Goal: Transaction & Acquisition: Purchase product/service

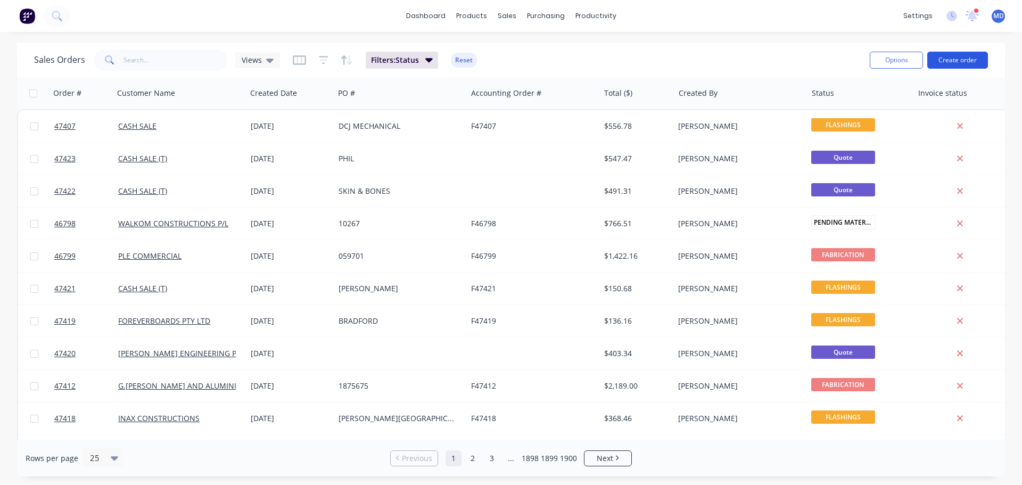
click at [954, 56] on button "Create order" at bounding box center [958, 60] width 61 height 17
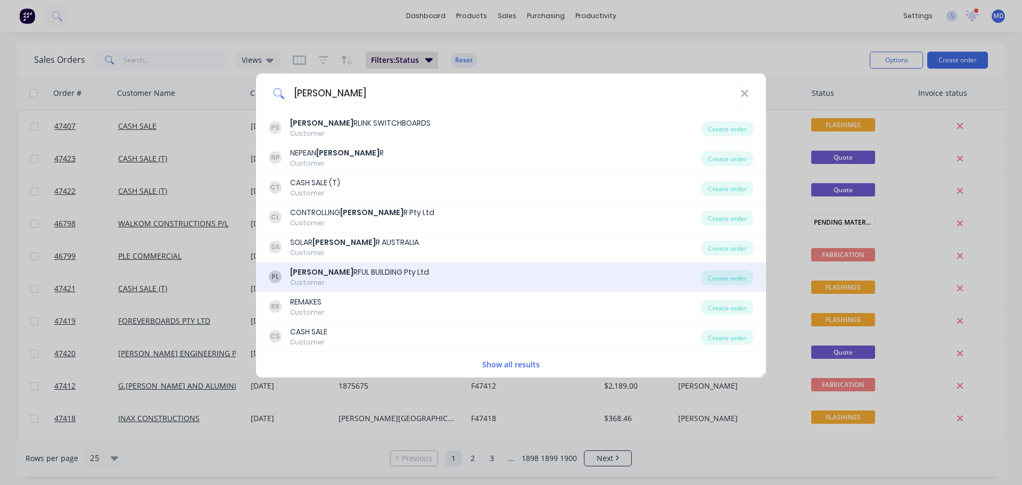
type input "[PERSON_NAME]"
click at [331, 278] on div "Customer" at bounding box center [359, 283] width 139 height 10
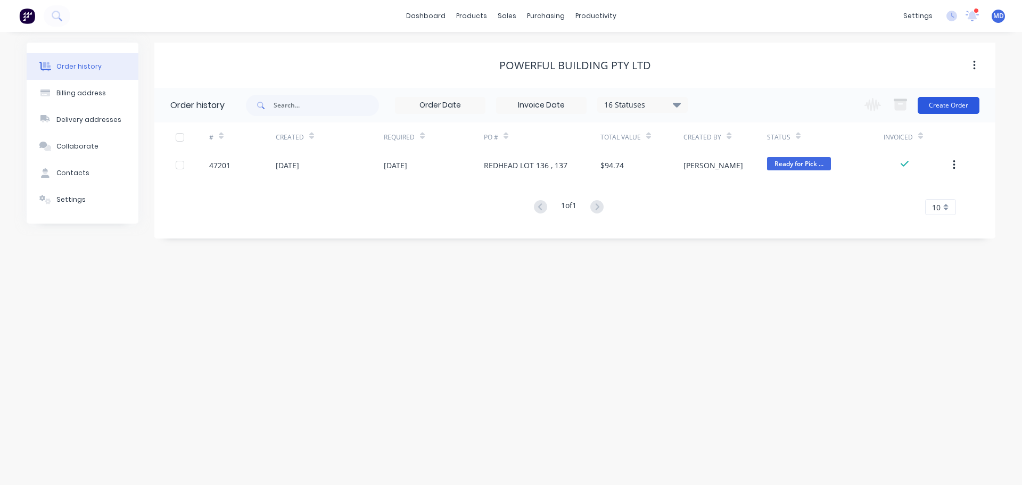
click at [935, 102] on button "Create Order" at bounding box center [949, 105] width 62 height 17
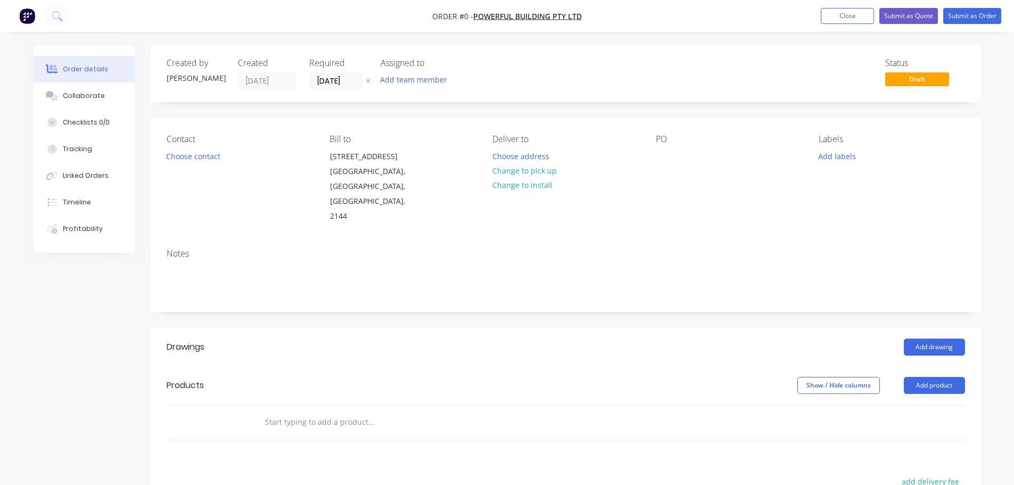
click at [197, 147] on div "Contact Choose contact" at bounding box center [240, 179] width 146 height 90
click at [194, 153] on button "Choose contact" at bounding box center [192, 156] width 65 height 14
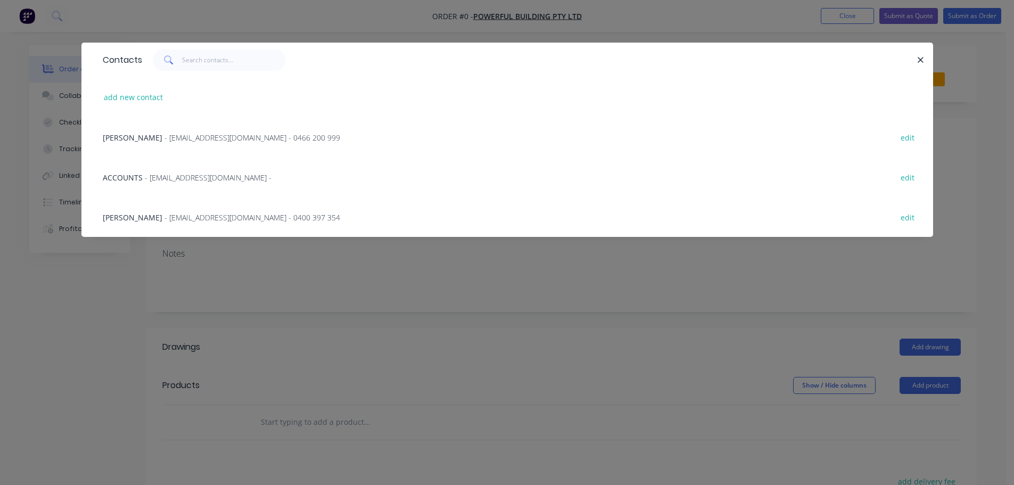
click at [183, 137] on span "- [EMAIL_ADDRESS][DOMAIN_NAME] - 0466 200 999" at bounding box center [253, 138] width 176 height 10
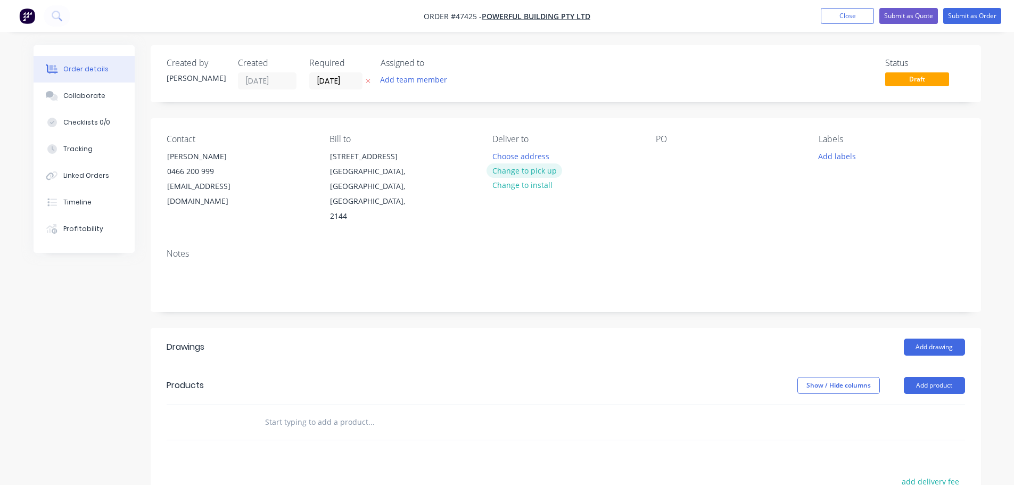
click at [509, 175] on button "Change to pick up" at bounding box center [525, 170] width 76 height 14
click at [660, 157] on div at bounding box center [664, 156] width 17 height 15
click at [918, 339] on button "Add drawing" at bounding box center [934, 347] width 61 height 17
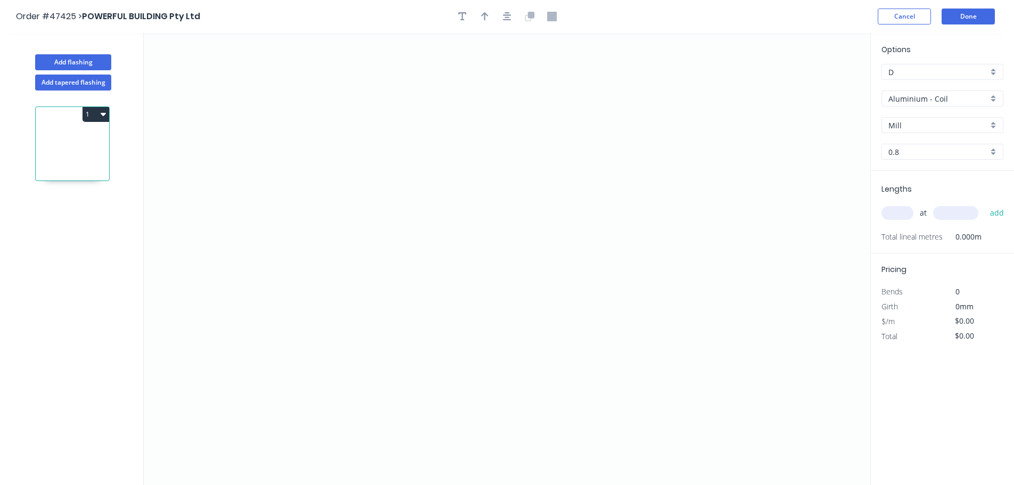
click at [929, 91] on div "Aluminium - Coil" at bounding box center [943, 99] width 122 height 16
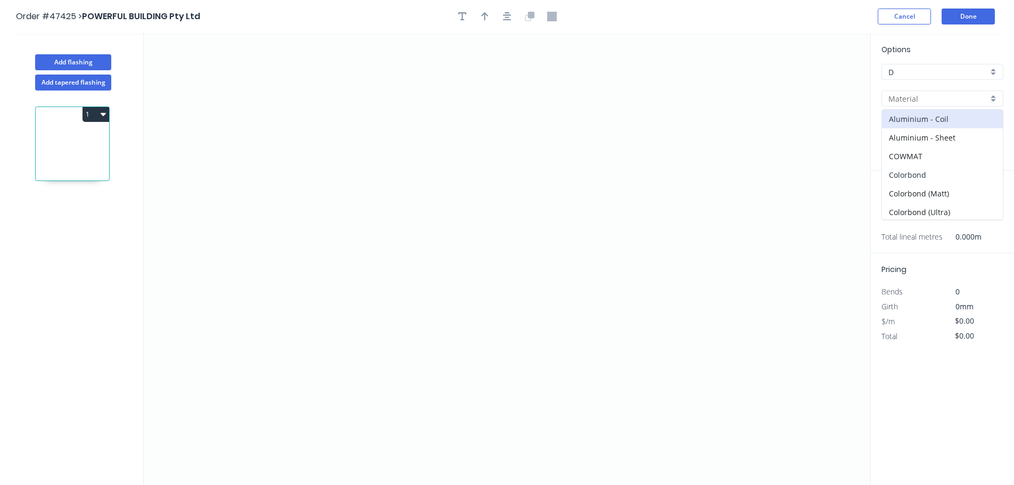
click at [906, 173] on div "Colorbond" at bounding box center [942, 175] width 121 height 19
type input "Colorbond"
type input "Basalt"
type input "0.55"
click at [906, 127] on input "Basalt" at bounding box center [939, 125] width 100 height 11
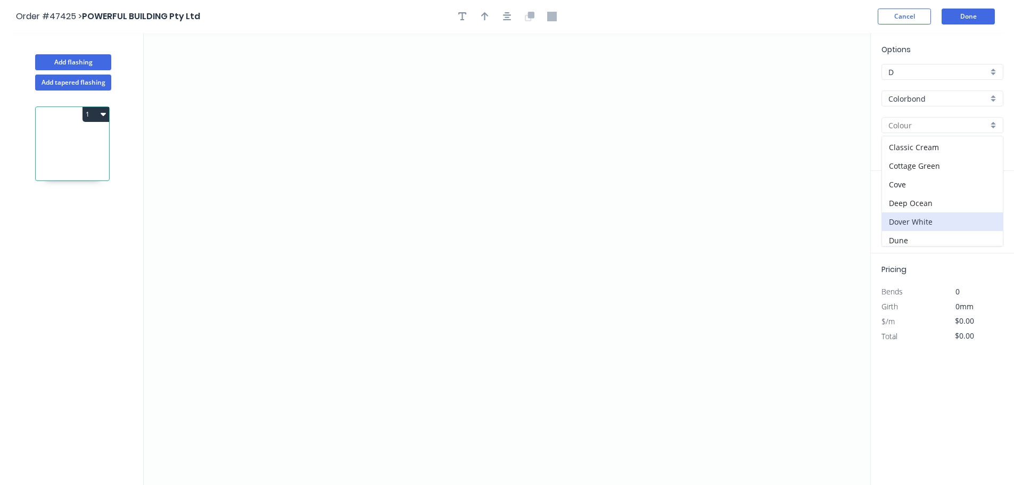
scroll to position [53, 0]
click at [901, 207] on div "Dover White" at bounding box center [942, 204] width 121 height 19
type input "Dover White"
click at [450, 116] on icon "0" at bounding box center [507, 259] width 727 height 452
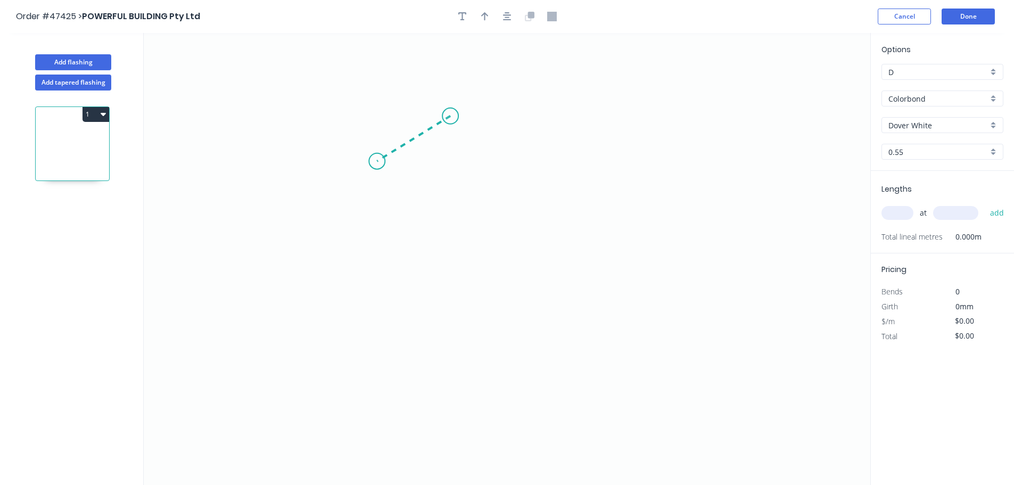
click at [377, 161] on icon "0" at bounding box center [507, 259] width 727 height 452
click at [383, 311] on icon "0 ?" at bounding box center [507, 259] width 727 height 452
click at [426, 341] on icon "0 ? ? ? º" at bounding box center [507, 259] width 727 height 452
click at [408, 114] on tspan "?" at bounding box center [405, 120] width 5 height 18
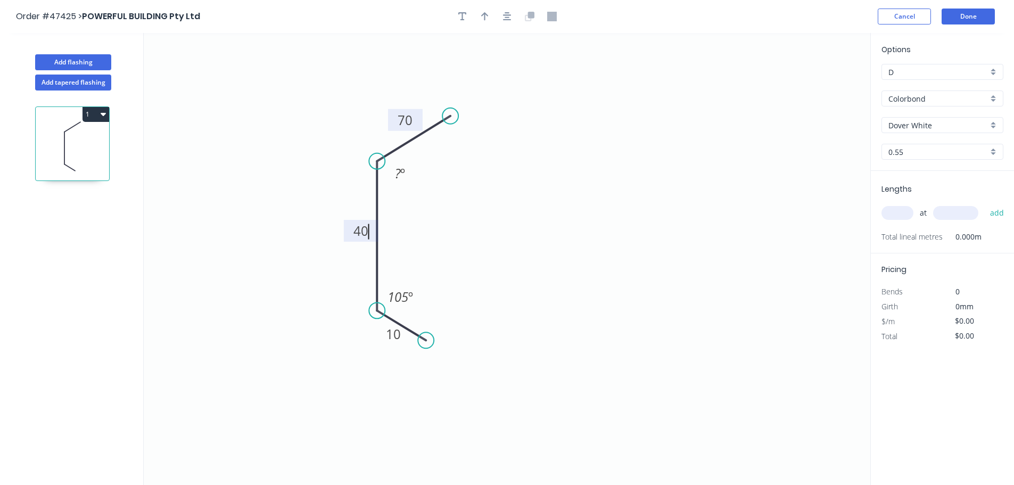
type input "$8.02"
click at [485, 17] on icon "button" at bounding box center [484, 16] width 7 height 9
drag, startPoint x: 814, startPoint y: 84, endPoint x: 427, endPoint y: 237, distance: 416.2
click at [427, 237] on icon at bounding box center [427, 225] width 10 height 34
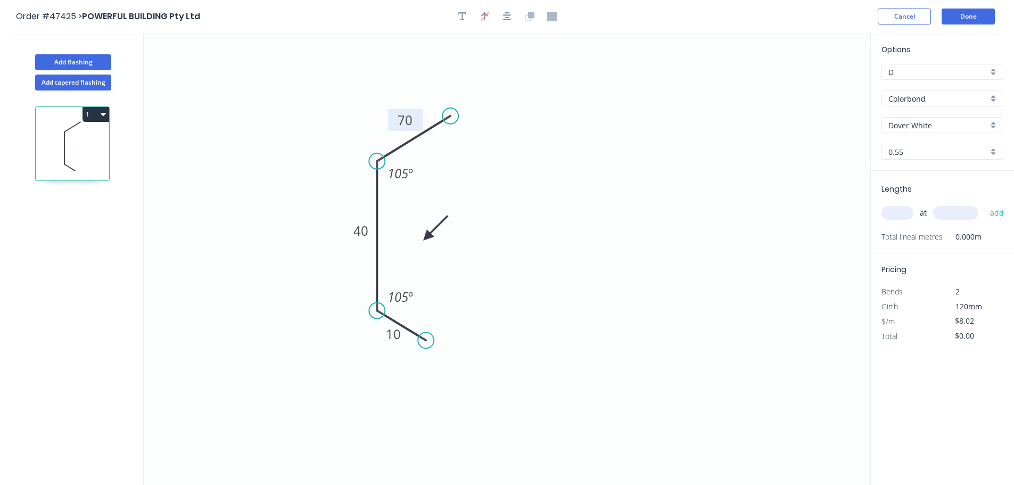
click at [427, 237] on icon at bounding box center [435, 227] width 31 height 31
click at [889, 210] on input "text" at bounding box center [898, 213] width 32 height 14
type input "12"
type input "4600"
click at [985, 204] on button "add" at bounding box center [997, 213] width 25 height 18
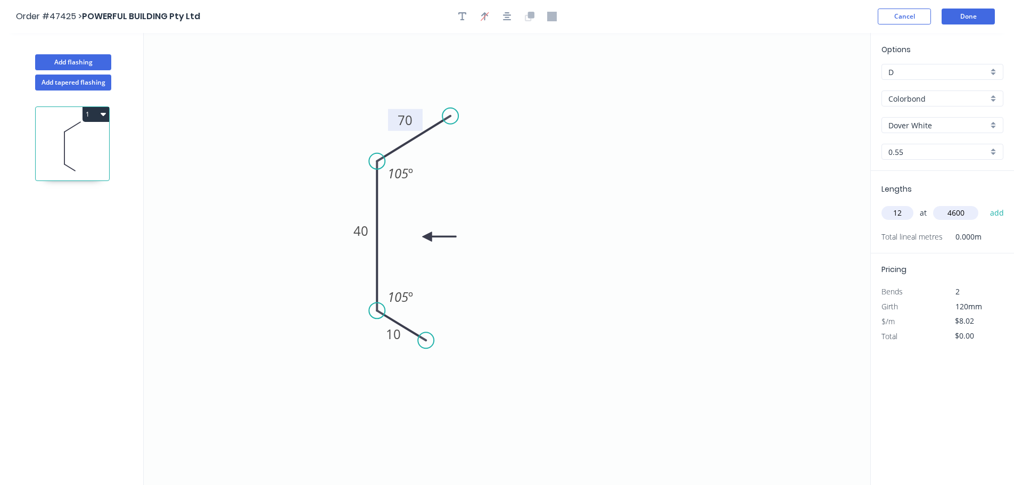
type input "$442.70"
click at [958, 18] on button "Done" at bounding box center [968, 17] width 53 height 16
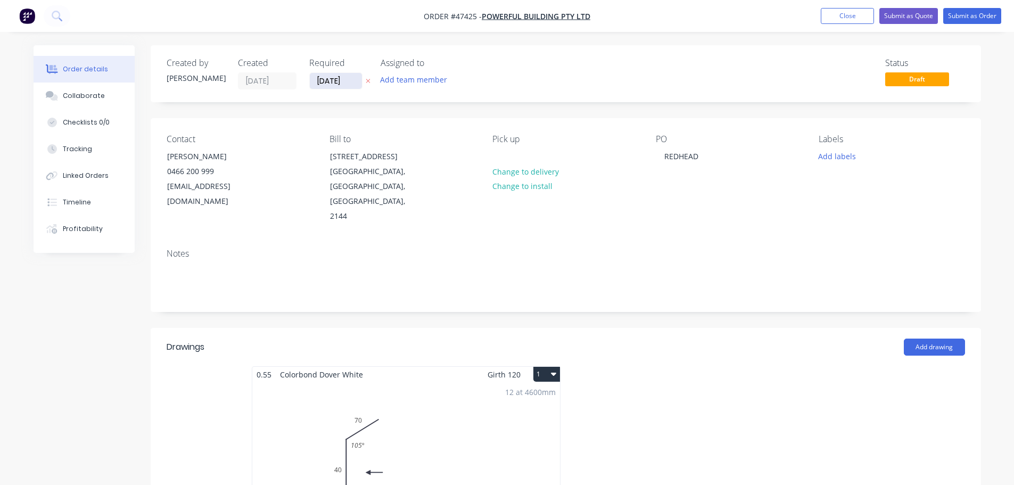
click at [325, 80] on input "[DATE]" at bounding box center [336, 81] width 52 height 16
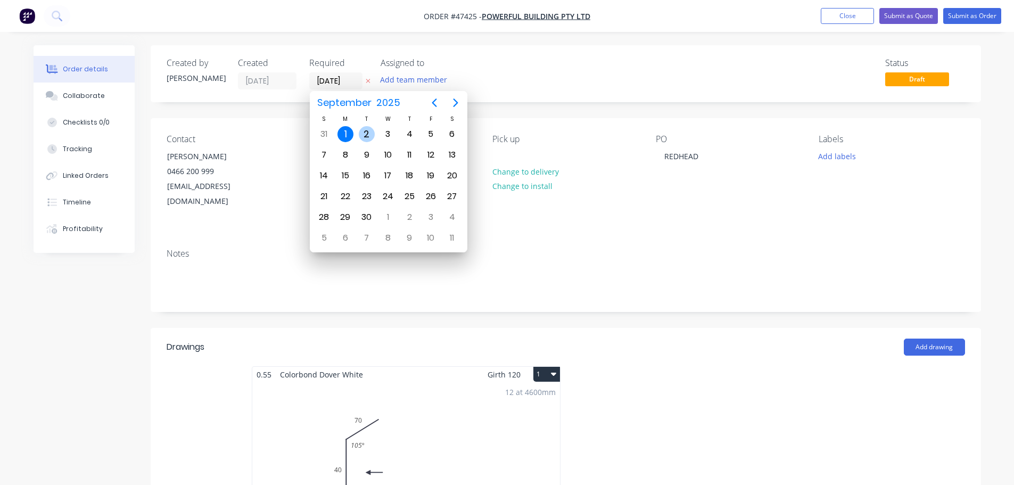
click at [371, 134] on div "2" at bounding box center [367, 134] width 16 height 16
type input "[DATE]"
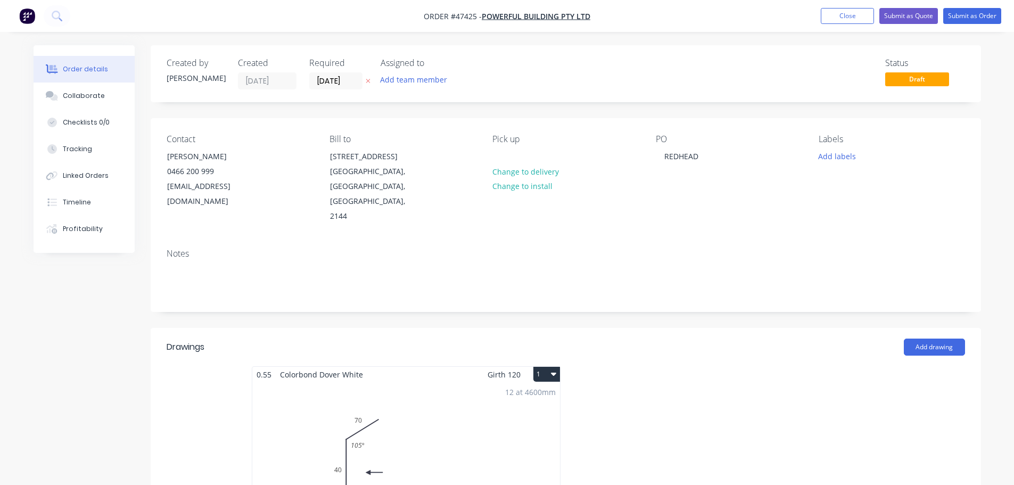
click at [513, 151] on div "Pick up Change to delivery Change to install" at bounding box center [566, 179] width 146 height 90
click at [508, 152] on div at bounding box center [501, 156] width 17 height 15
click at [978, 15] on button "Submit as Order" at bounding box center [973, 16] width 58 height 16
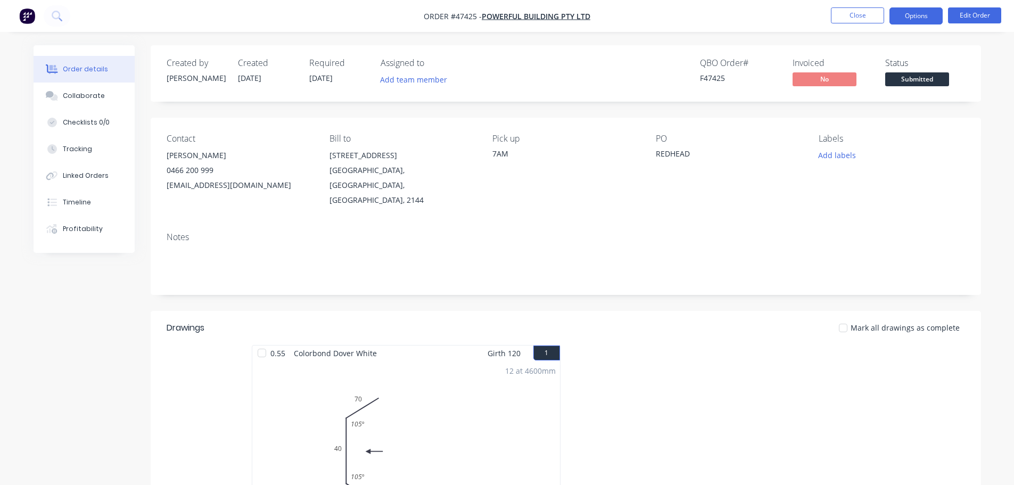
click at [913, 18] on button "Options" at bounding box center [916, 15] width 53 height 17
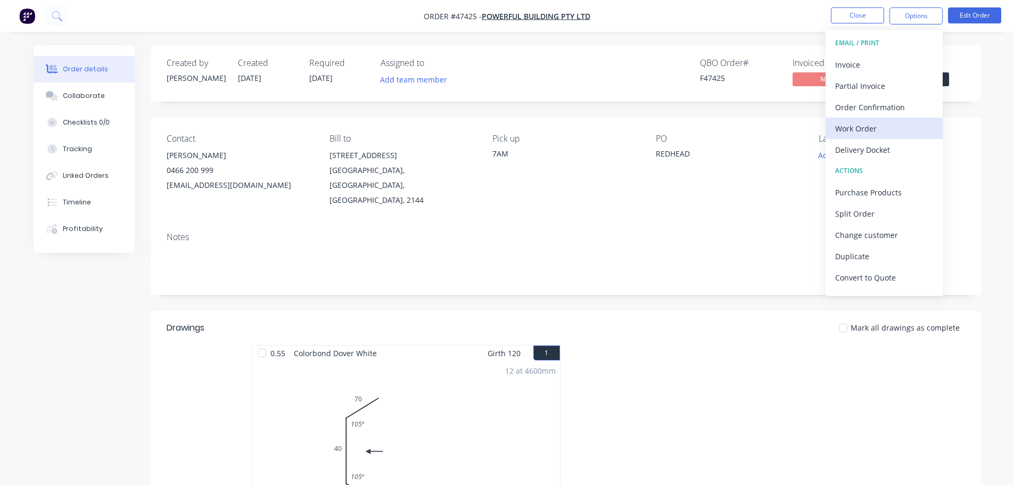
click at [866, 130] on div "Work Order" at bounding box center [884, 128] width 98 height 15
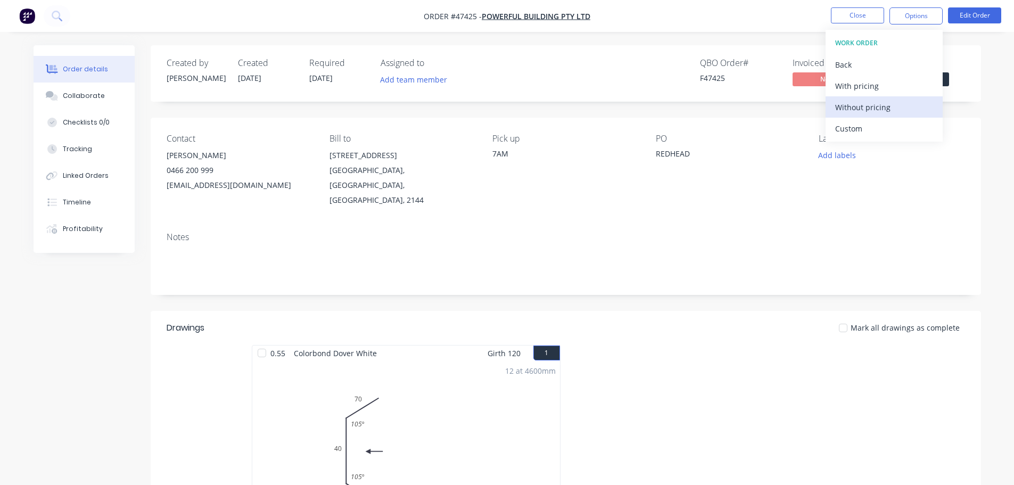
click at [868, 110] on div "Without pricing" at bounding box center [884, 107] width 98 height 15
drag, startPoint x: 969, startPoint y: 105, endPoint x: 955, endPoint y: 77, distance: 31.7
click at [969, 105] on div "Created by [PERSON_NAME] Created [DATE] Required [DATE] Assigned to Add team me…" at bounding box center [566, 365] width 831 height 640
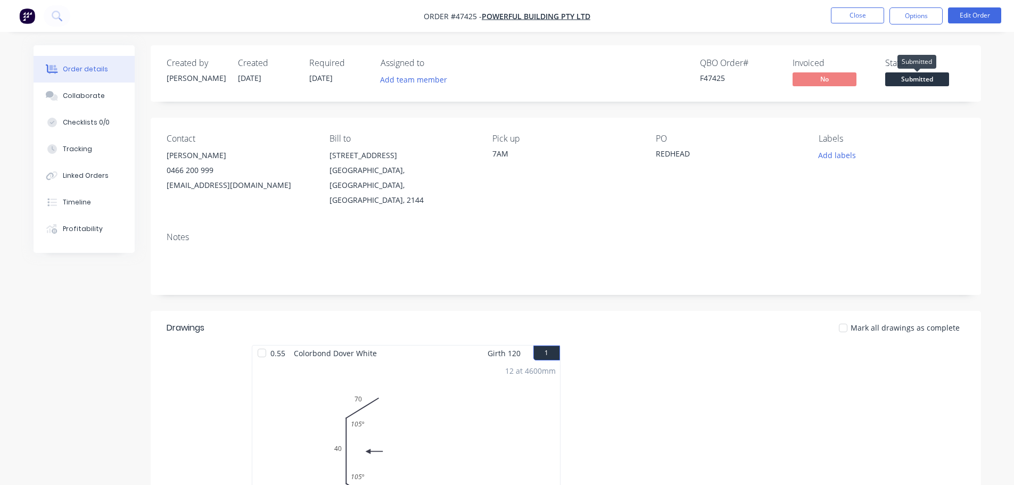
click at [941, 78] on span "Submitted" at bounding box center [918, 78] width 64 height 13
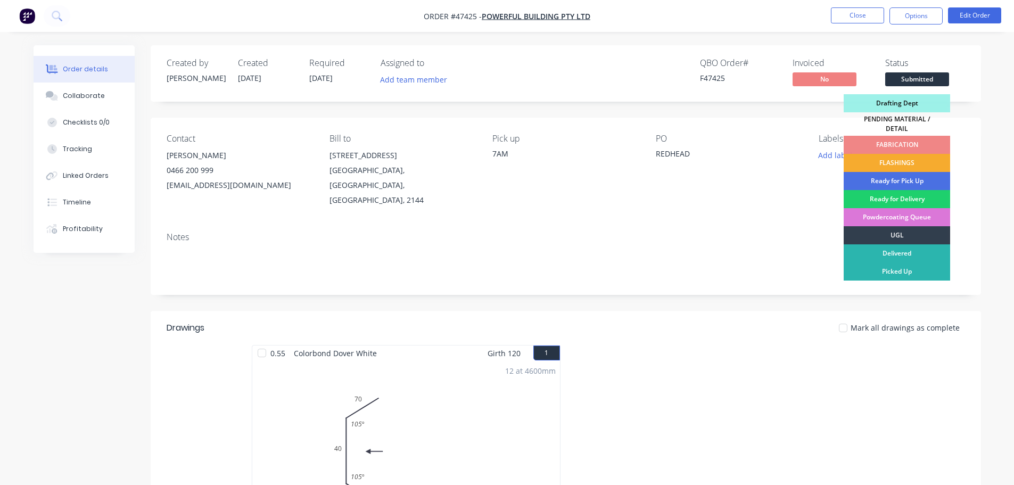
click at [915, 158] on div "FLASHINGS" at bounding box center [897, 163] width 106 height 18
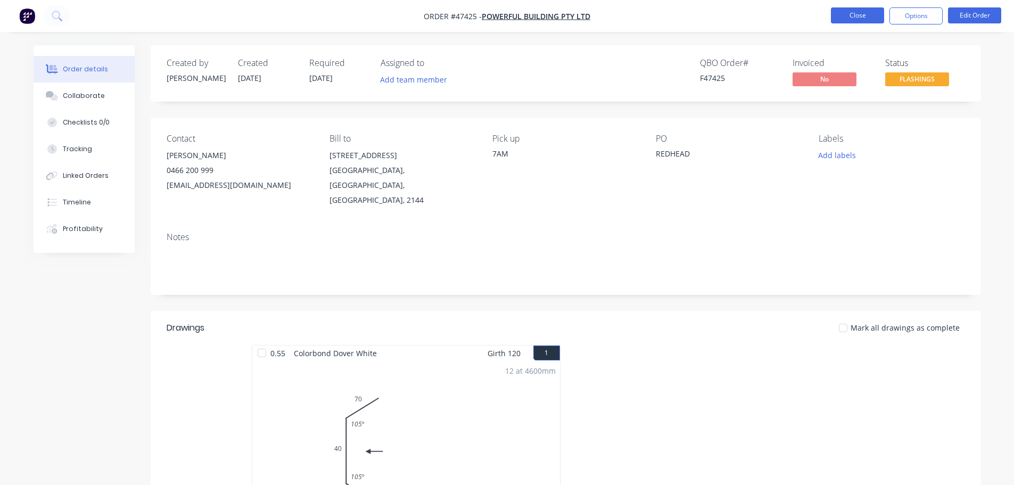
click at [843, 11] on button "Close" at bounding box center [857, 15] width 53 height 16
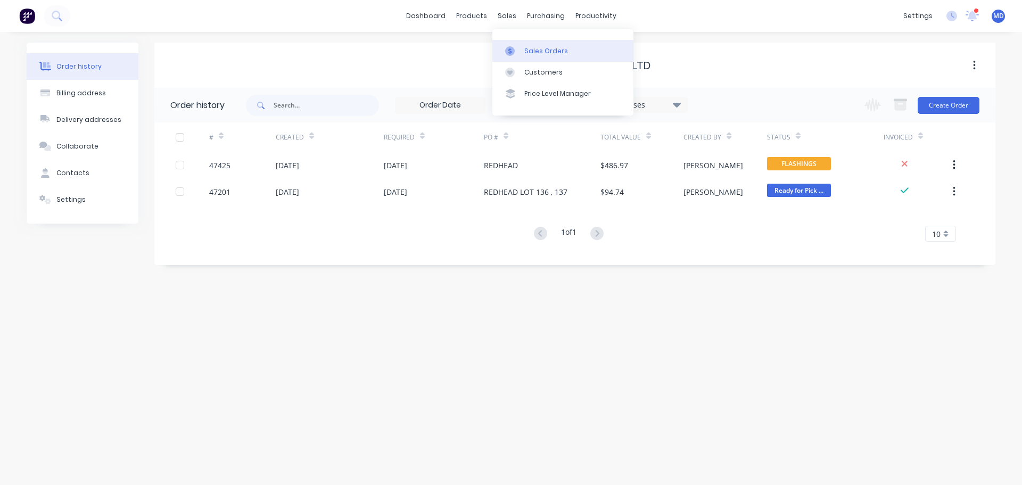
click at [553, 53] on div "Sales Orders" at bounding box center [546, 51] width 44 height 10
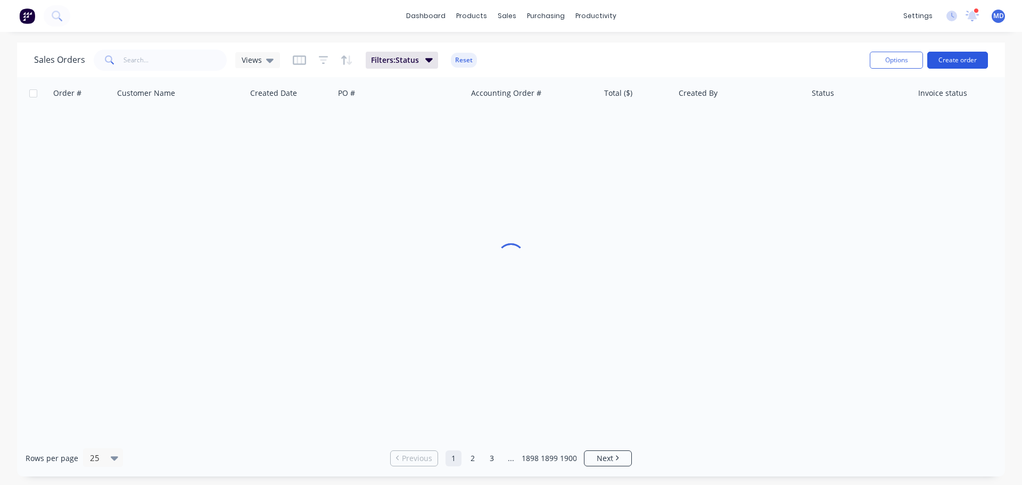
click at [955, 59] on button "Create order" at bounding box center [958, 60] width 61 height 17
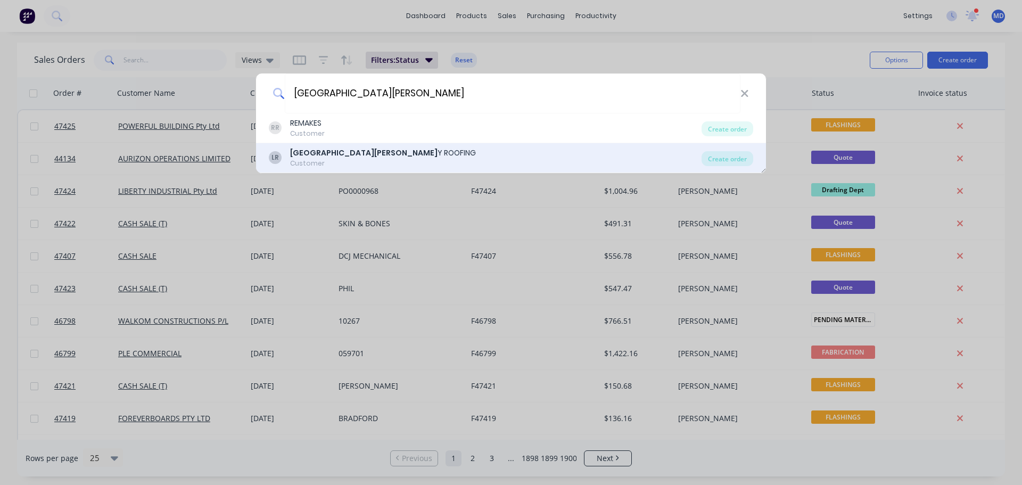
type input "[GEOGRAPHIC_DATA][PERSON_NAME]"
click at [378, 151] on div "[PERSON_NAME][GEOGRAPHIC_DATA][PERSON_NAME] Y ROOFING Customer" at bounding box center [485, 157] width 433 height 21
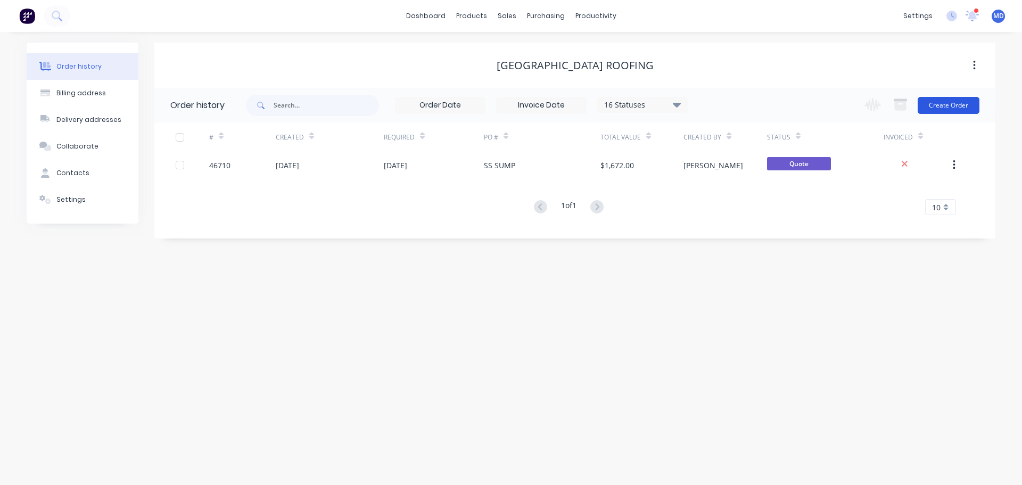
click at [964, 109] on button "Create Order" at bounding box center [949, 105] width 62 height 17
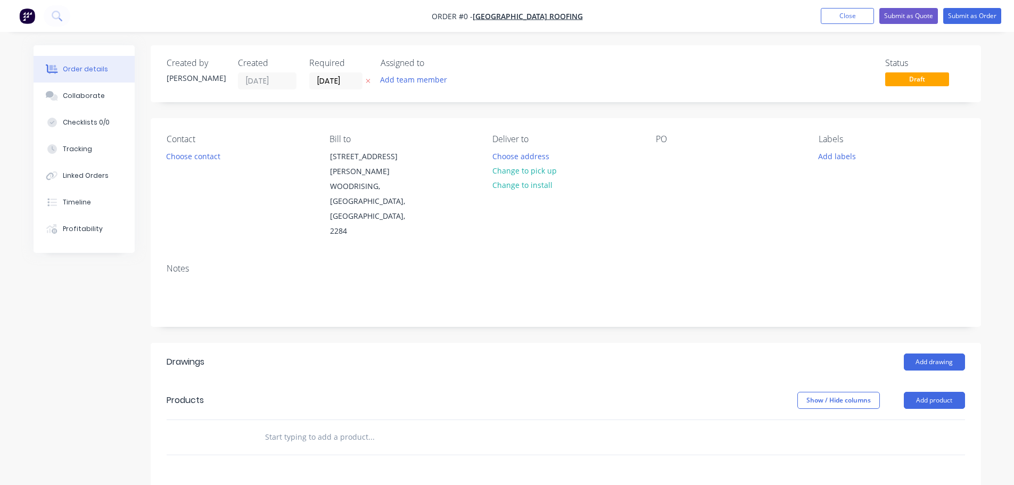
click at [206, 165] on div "Contact Choose contact" at bounding box center [240, 186] width 146 height 105
click at [205, 161] on button "Choose contact" at bounding box center [192, 156] width 65 height 14
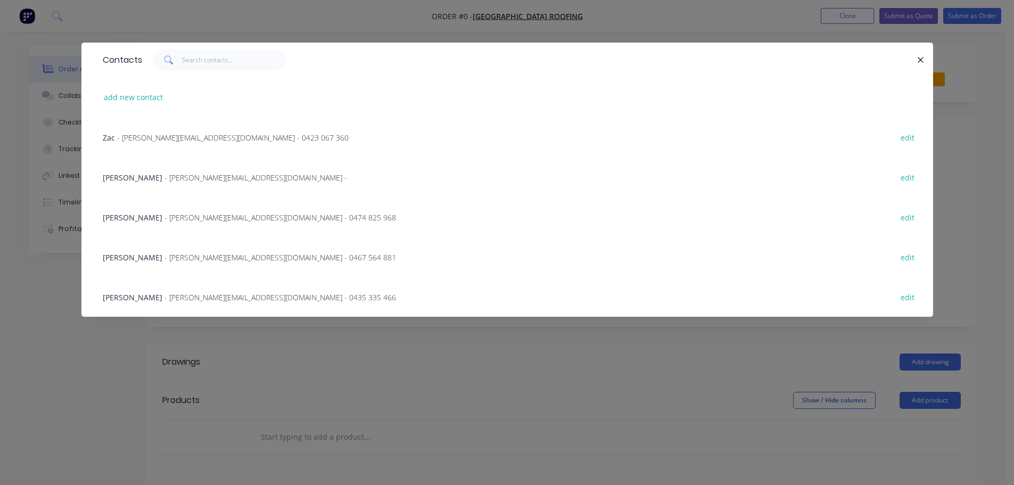
click at [132, 223] on div "BLAKE - [EMAIL_ADDRESS][DOMAIN_NAME] - 0474 825 968" at bounding box center [249, 217] width 293 height 11
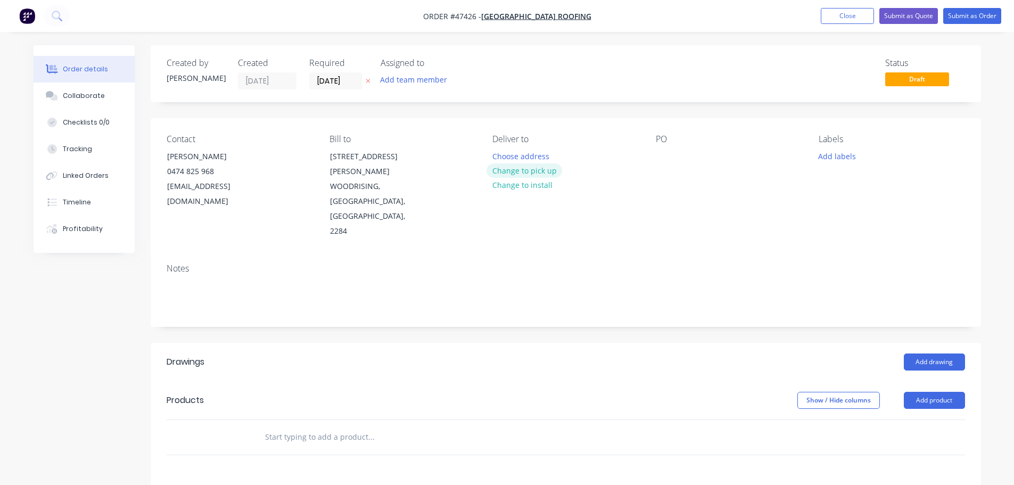
click at [512, 170] on button "Change to pick up" at bounding box center [525, 170] width 76 height 14
click at [660, 155] on div at bounding box center [664, 156] width 17 height 15
click at [918, 354] on button "Add drawing" at bounding box center [934, 362] width 61 height 17
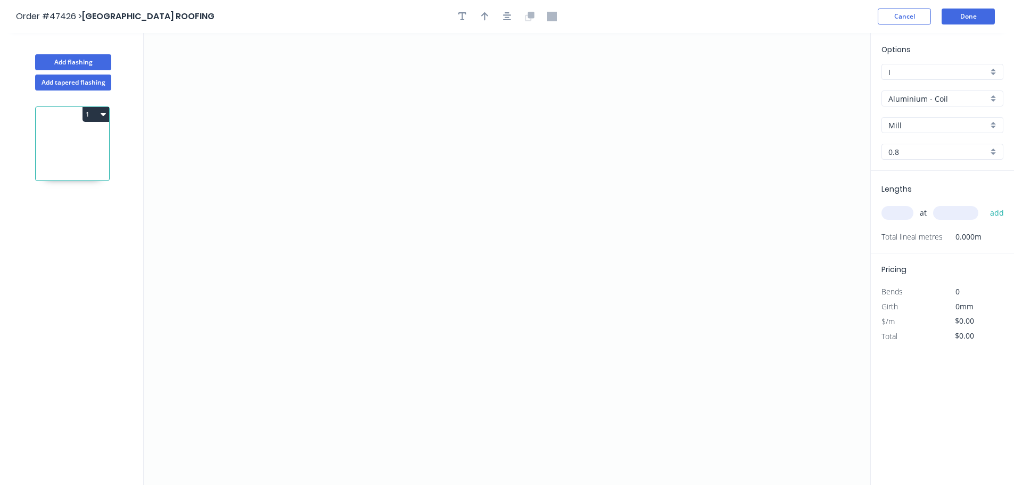
click at [924, 104] on input "Aluminium - Coil" at bounding box center [939, 98] width 100 height 11
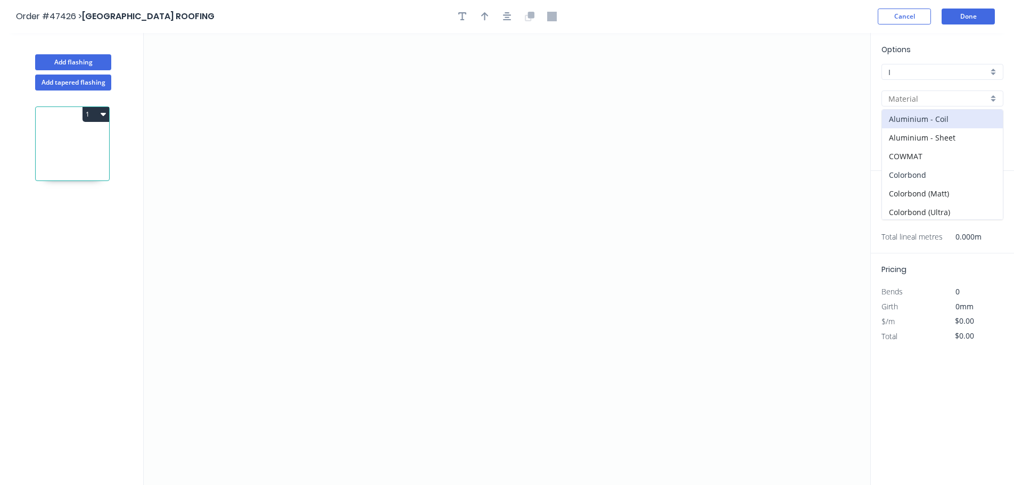
click at [919, 169] on div "Colorbond" at bounding box center [942, 175] width 121 height 19
type input "Colorbond"
type input "Basalt"
type input "0.55"
click at [909, 121] on input "Basalt" at bounding box center [939, 125] width 100 height 11
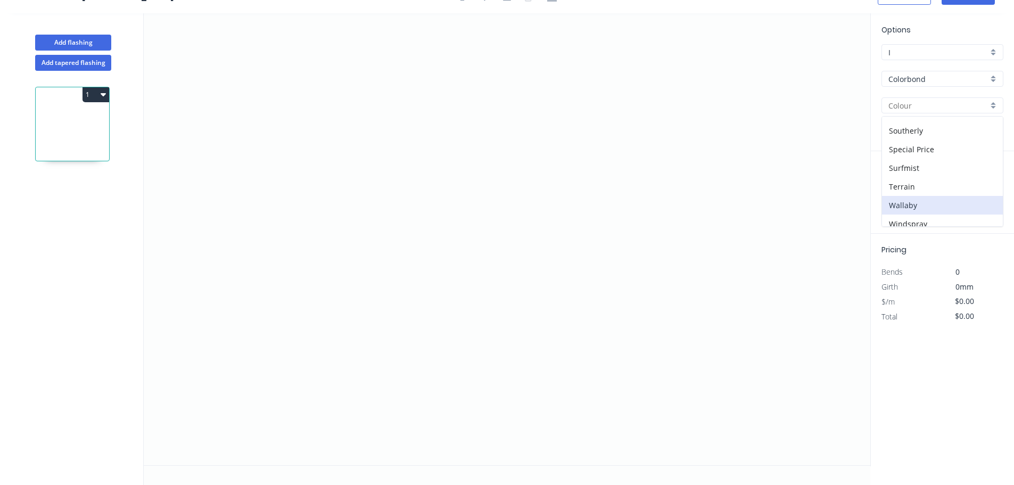
scroll to position [375, 0]
click at [911, 200] on div "Windspray" at bounding box center [942, 198] width 121 height 19
type input "Windspray"
click at [296, 273] on icon "0" at bounding box center [507, 239] width 727 height 452
click at [256, 317] on icon "0" at bounding box center [507, 239] width 727 height 452
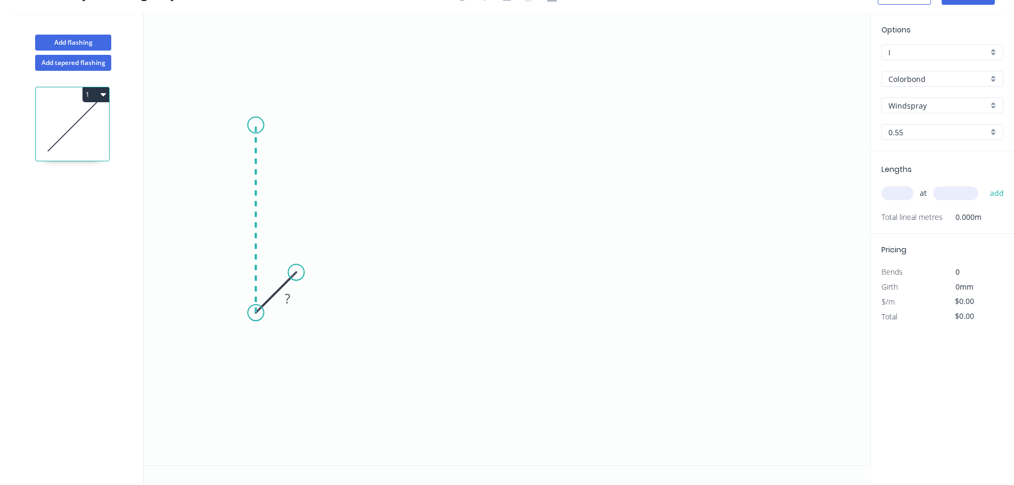
drag, startPoint x: 249, startPoint y: 125, endPoint x: 301, endPoint y: 125, distance: 52.7
click at [252, 125] on icon "0 ?" at bounding box center [507, 239] width 727 height 452
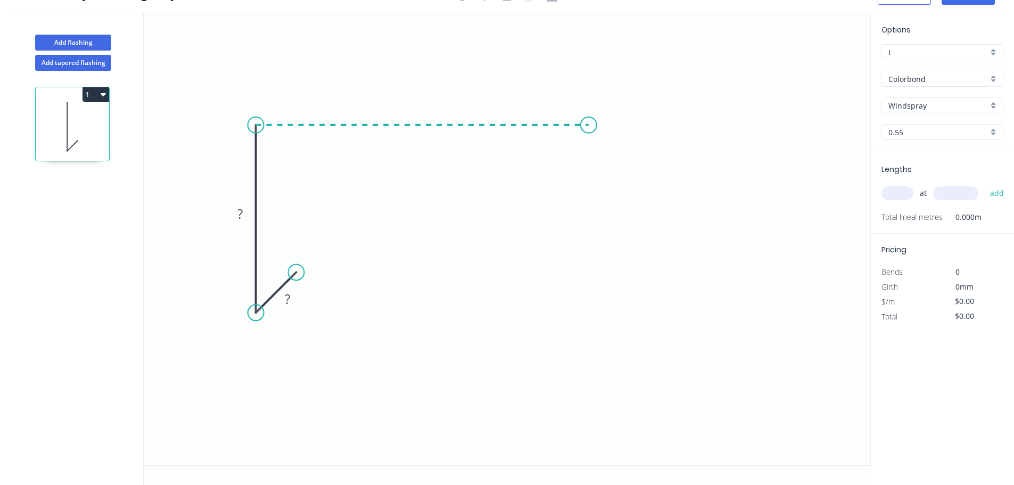
click at [595, 119] on icon "0 ? ?" at bounding box center [507, 239] width 727 height 452
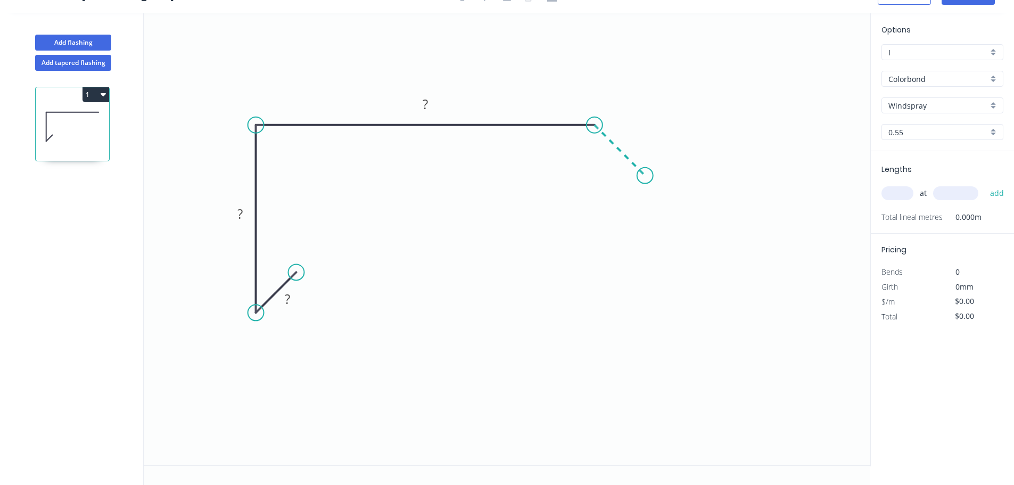
click at [645, 173] on icon "0 ? ? ?" at bounding box center [507, 239] width 727 height 452
click at [292, 303] on rect at bounding box center [287, 299] width 21 height 15
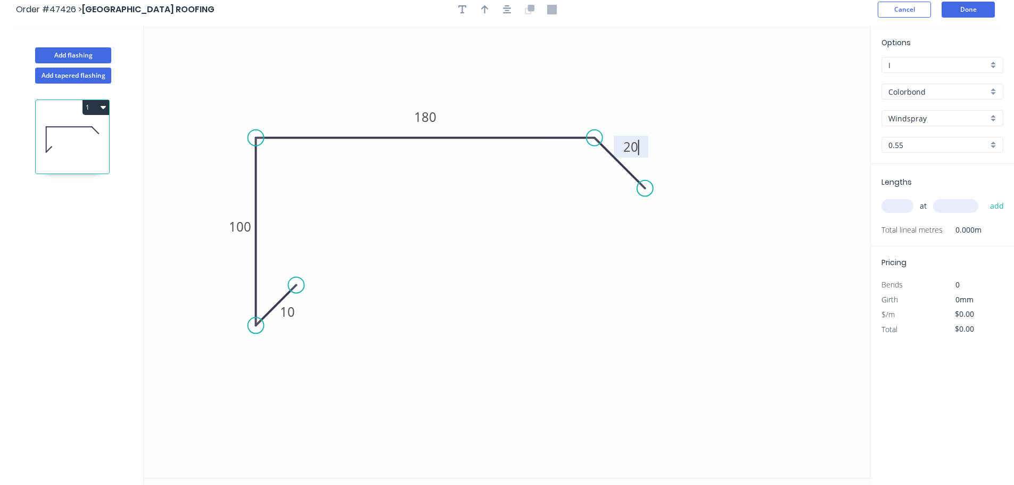
scroll to position [0, 0]
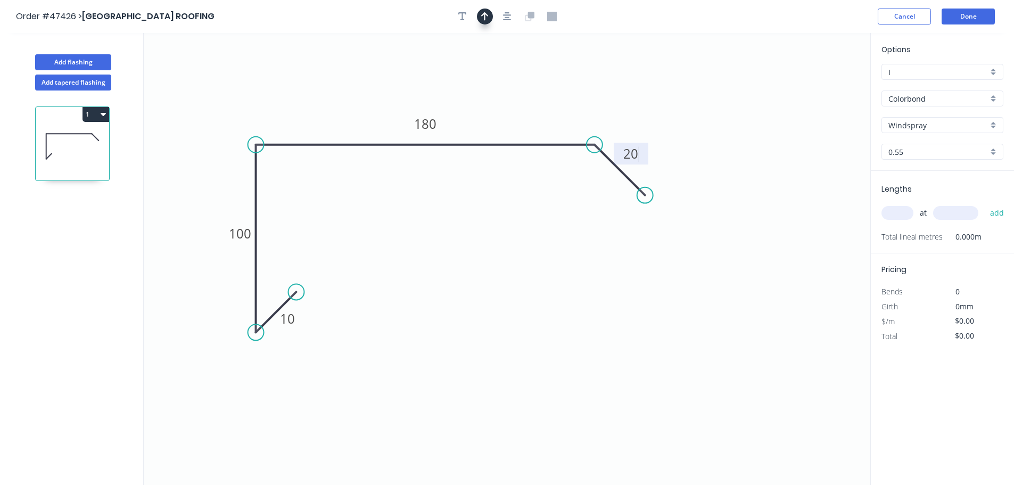
click at [487, 22] on button "button" at bounding box center [485, 17] width 16 height 16
type input "$14.45"
drag, startPoint x: 815, startPoint y: 84, endPoint x: 513, endPoint y: 117, distance: 303.7
click at [513, 117] on icon at bounding box center [516, 102] width 10 height 34
click at [896, 214] on input "text" at bounding box center [898, 213] width 32 height 14
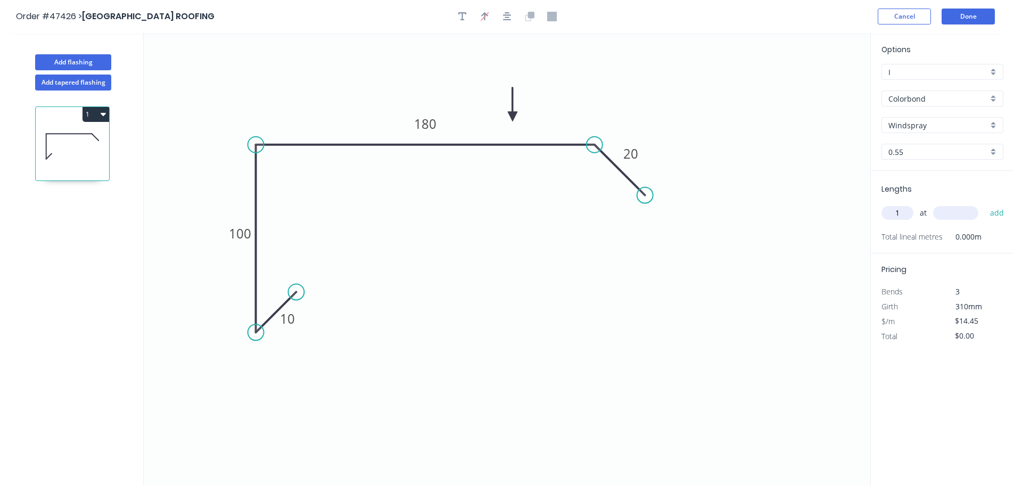
type input "1"
type input "3200"
click at [985, 204] on button "add" at bounding box center [997, 213] width 25 height 18
click at [999, 234] on icon "button" at bounding box center [999, 235] width 8 height 8
type input "$0.00"
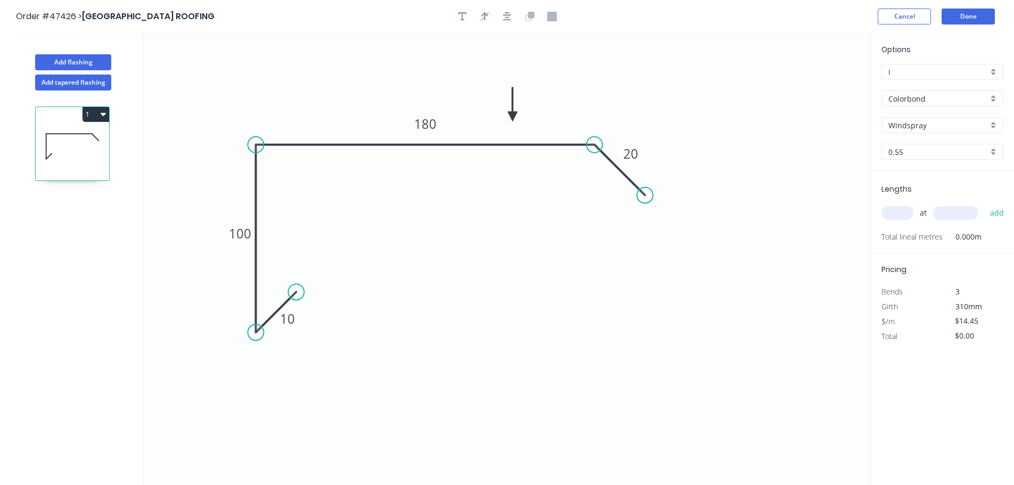
click at [904, 216] on input "text" at bounding box center [898, 213] width 32 height 14
type input "1"
type input "3700"
click at [985, 204] on button "add" at bounding box center [997, 213] width 25 height 18
type input "$53.47"
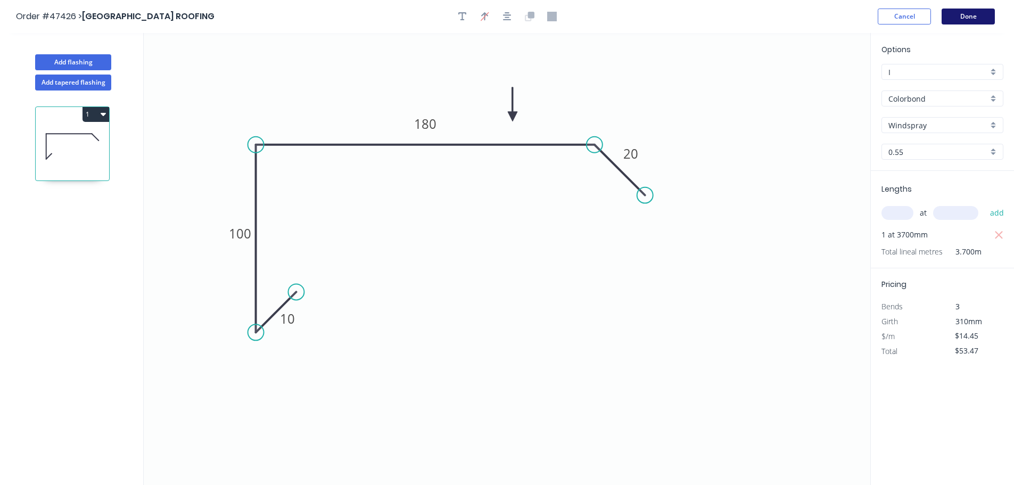
click at [965, 20] on button "Done" at bounding box center [968, 17] width 53 height 16
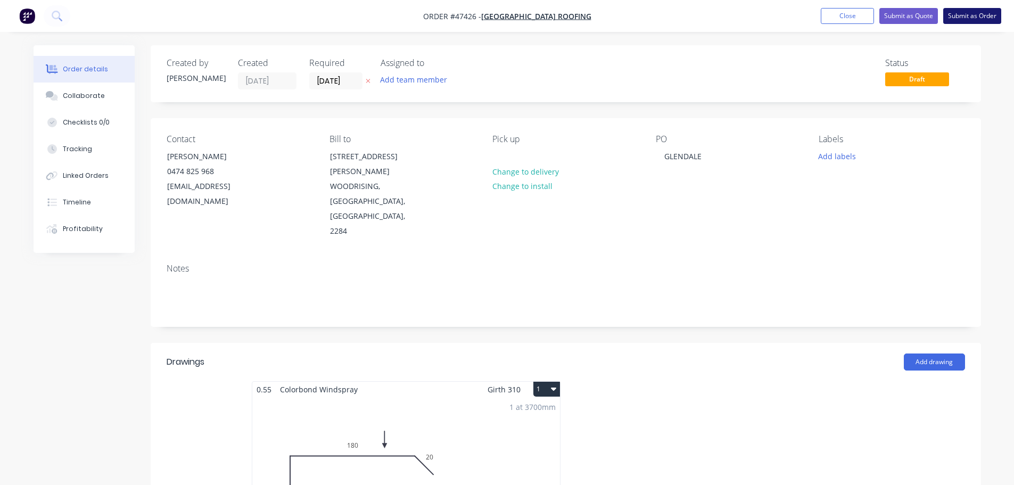
click at [960, 19] on button "Submit as Order" at bounding box center [973, 16] width 58 height 16
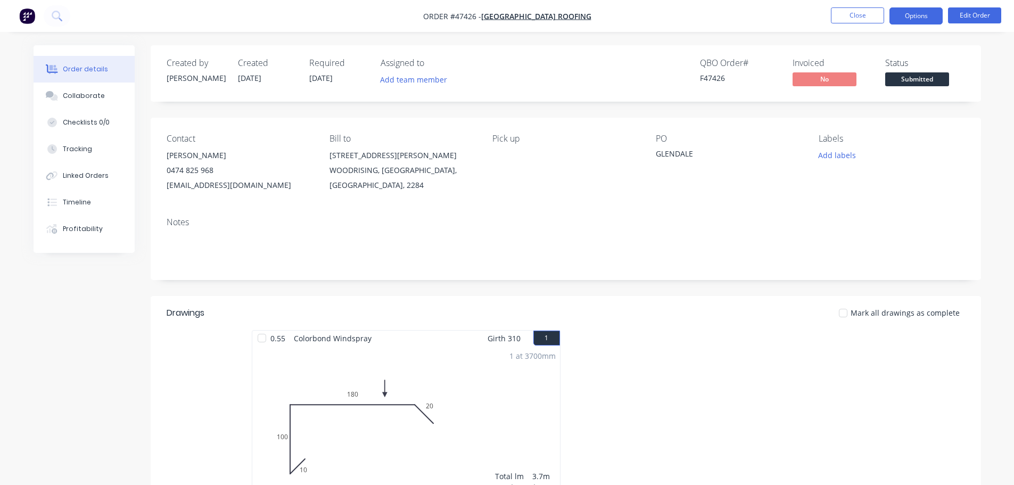
click at [910, 14] on button "Options" at bounding box center [916, 15] width 53 height 17
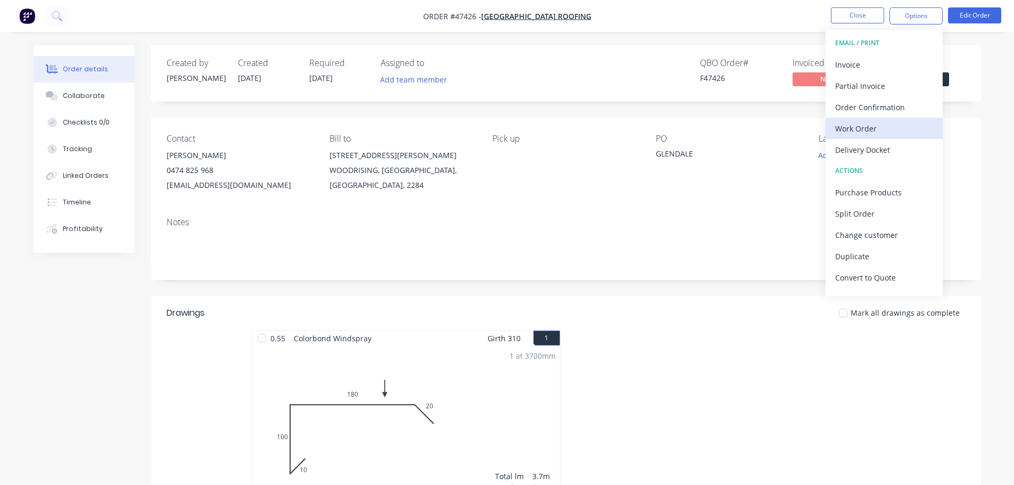
click at [886, 124] on div "Work Order" at bounding box center [884, 128] width 98 height 15
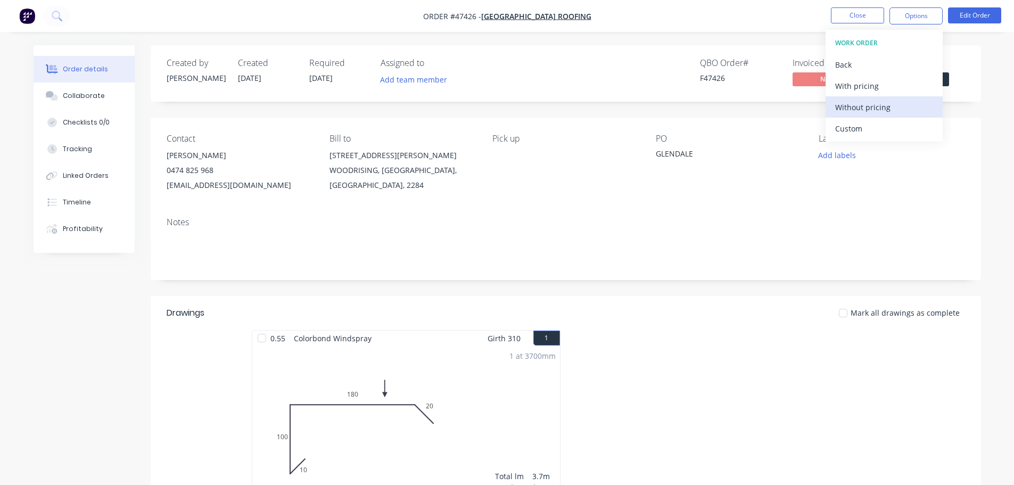
click at [886, 111] on div "Without pricing" at bounding box center [884, 107] width 98 height 15
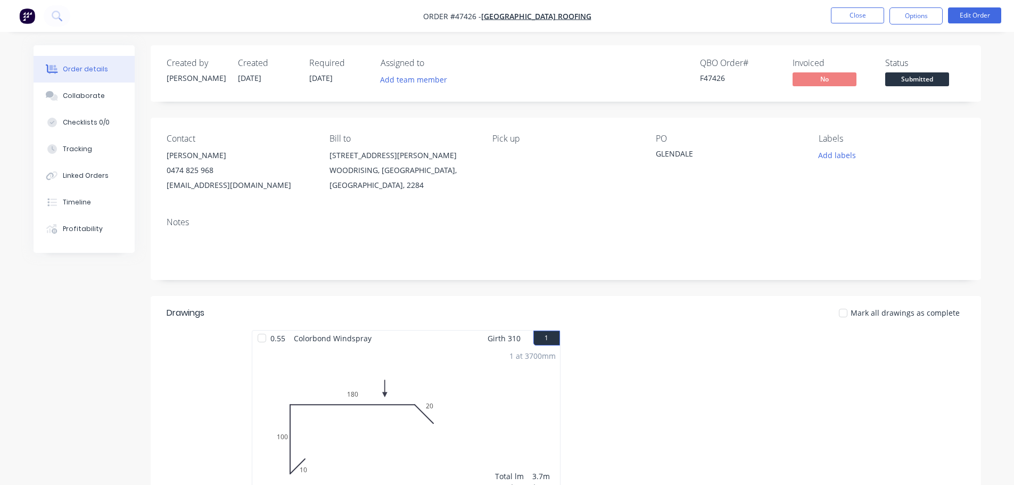
click at [968, 59] on div "Created by [PERSON_NAME] Created [DATE] Required [DATE] Assigned to Add team me…" at bounding box center [566, 73] width 831 height 56
click at [938, 77] on span "Submitted" at bounding box center [918, 78] width 64 height 13
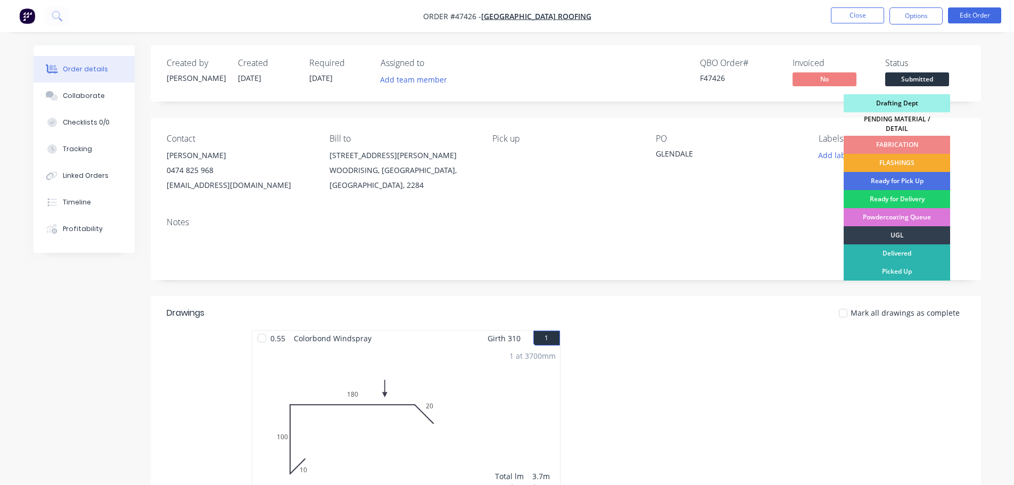
click at [933, 154] on div "FLASHINGS" at bounding box center [897, 163] width 106 height 18
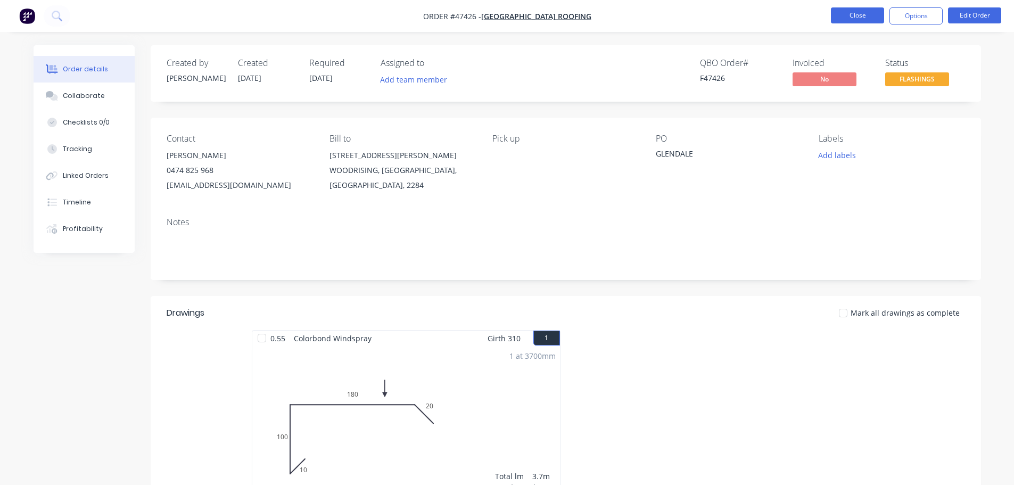
click at [861, 15] on button "Close" at bounding box center [857, 15] width 53 height 16
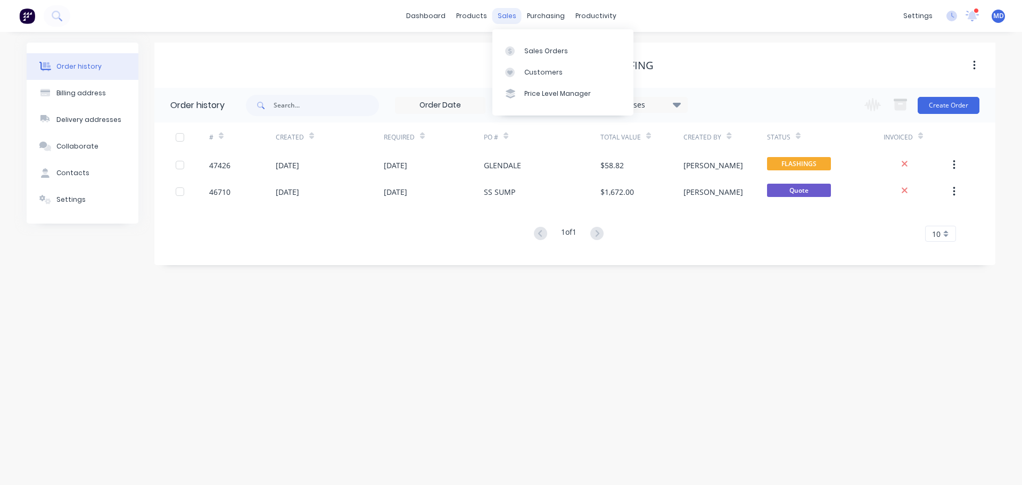
click at [503, 12] on div "sales" at bounding box center [507, 16] width 29 height 16
click at [523, 46] on link "Sales Orders" at bounding box center [563, 50] width 141 height 21
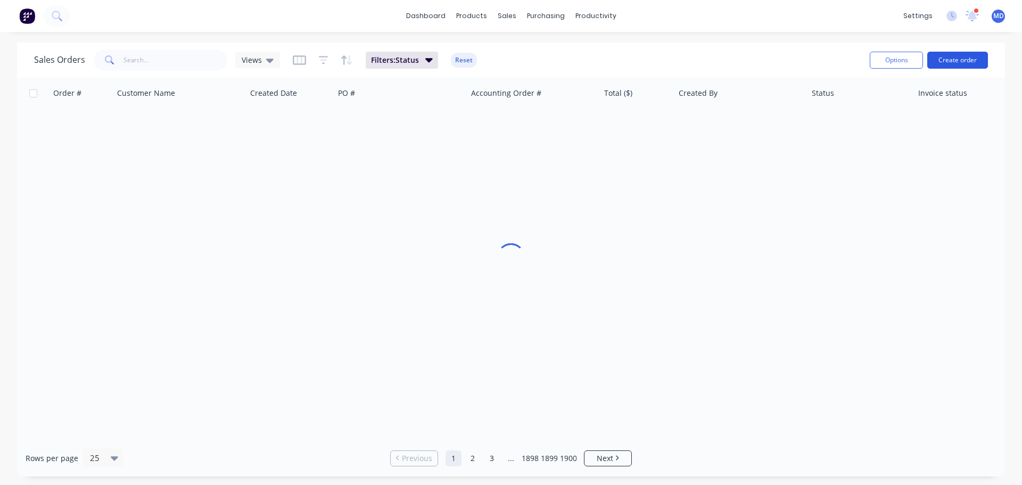
click at [963, 55] on button "Create order" at bounding box center [958, 60] width 61 height 17
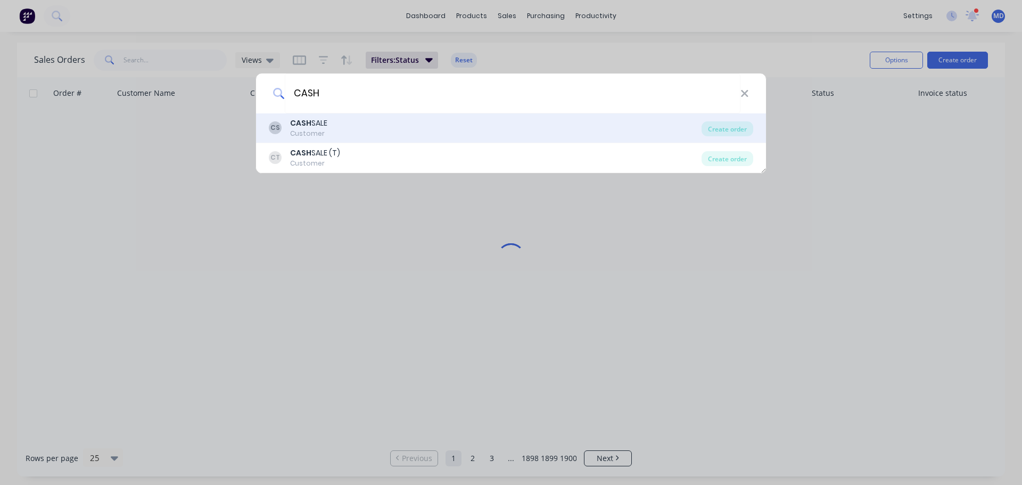
type input "CASH"
click at [365, 118] on div "CS CASH SALE Customer" at bounding box center [485, 128] width 433 height 21
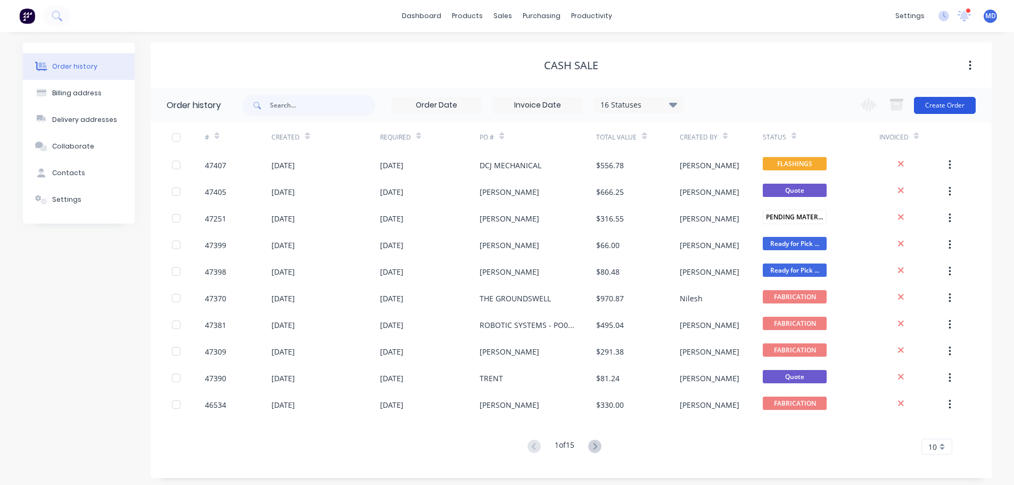
click at [941, 99] on button "Create Order" at bounding box center [945, 105] width 62 height 17
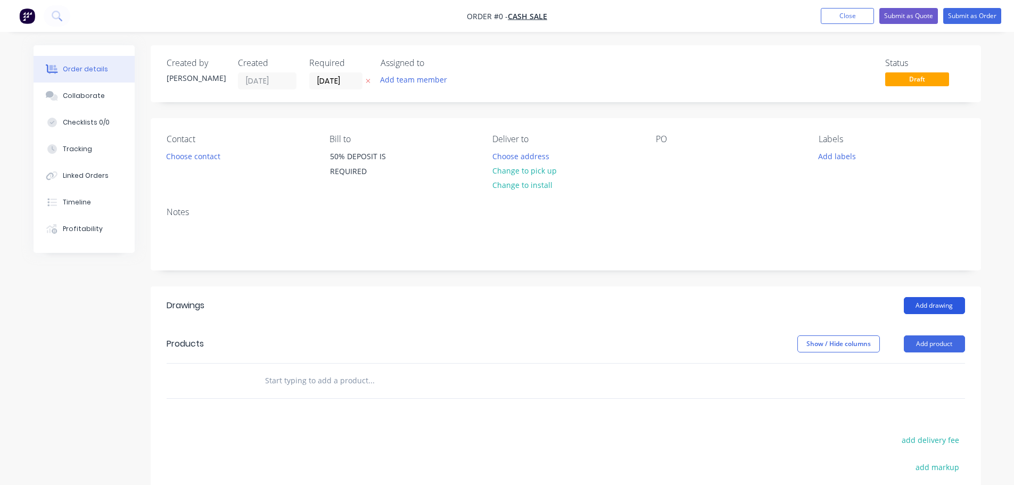
click at [914, 301] on button "Add drawing" at bounding box center [934, 305] width 61 height 17
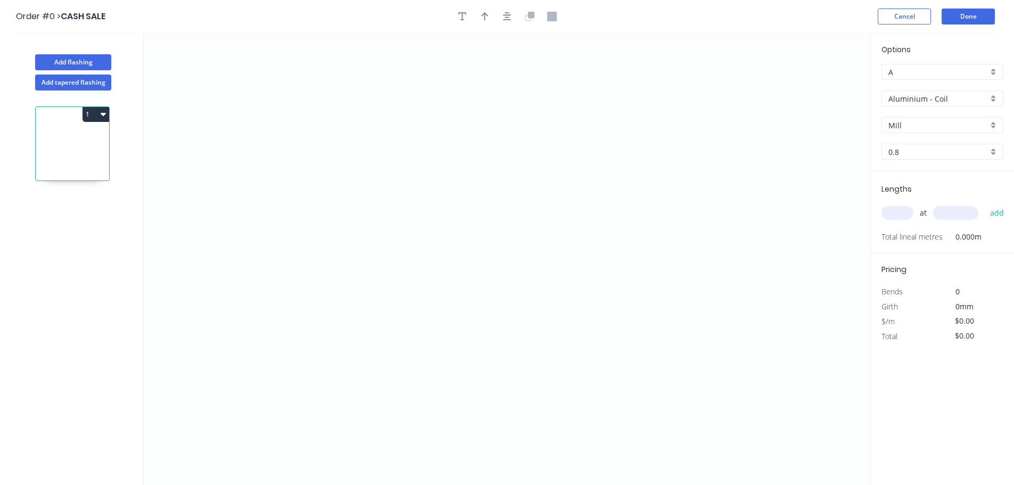
click at [940, 94] on input "Aluminium - Coil" at bounding box center [939, 98] width 100 height 11
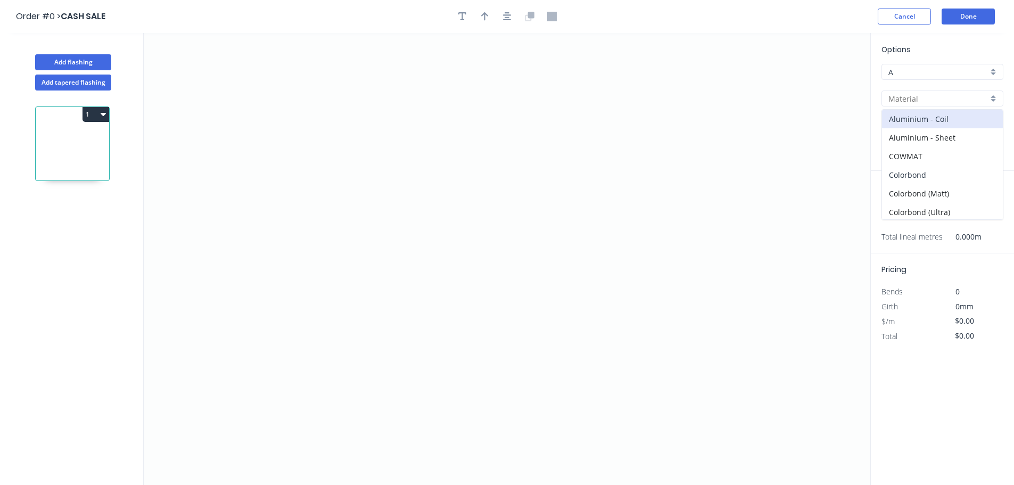
click at [914, 174] on div "Colorbond" at bounding box center [942, 175] width 121 height 19
type input "Colorbond"
type input "Basalt"
type input "0.55"
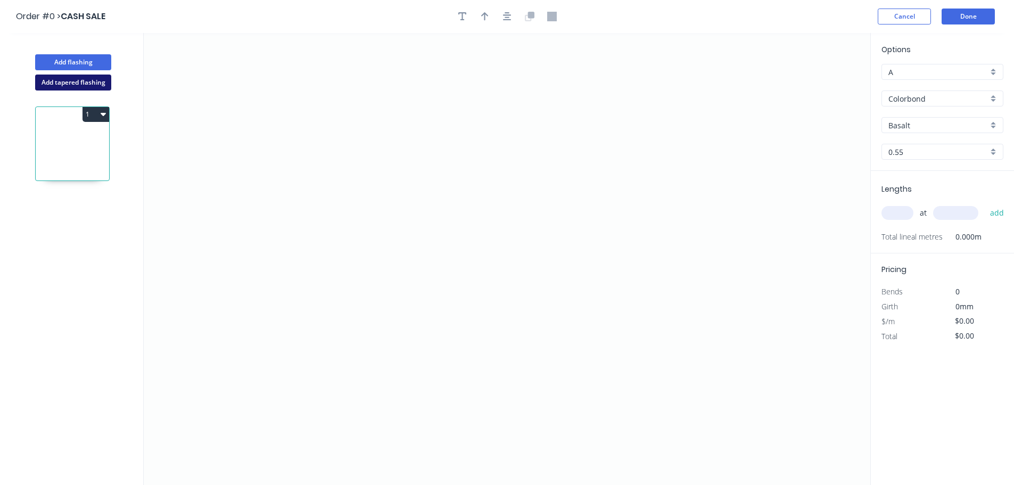
click at [82, 88] on button "Add tapered flashing" at bounding box center [73, 83] width 76 height 16
type input "Aluminium - Coil"
type input "Mill"
type input "0.8"
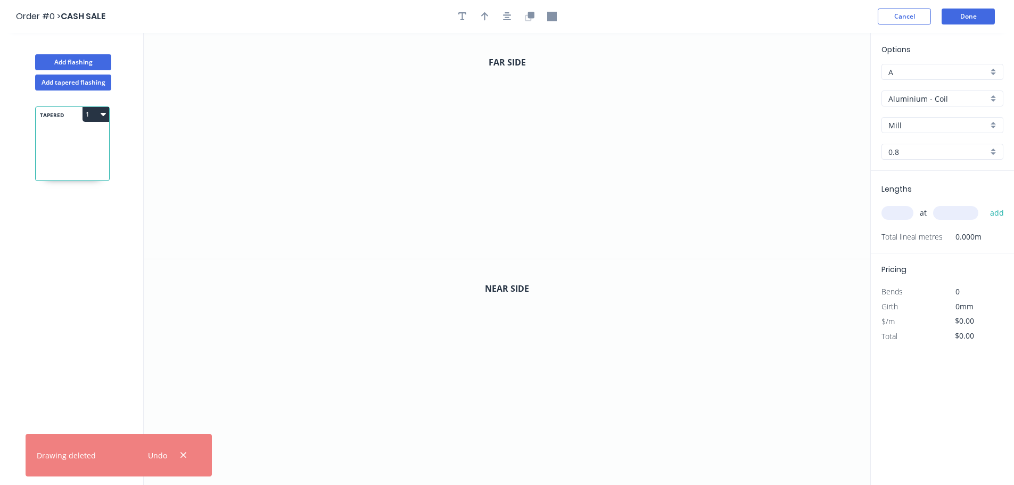
click at [917, 103] on input "Aluminium - Coil" at bounding box center [939, 98] width 100 height 11
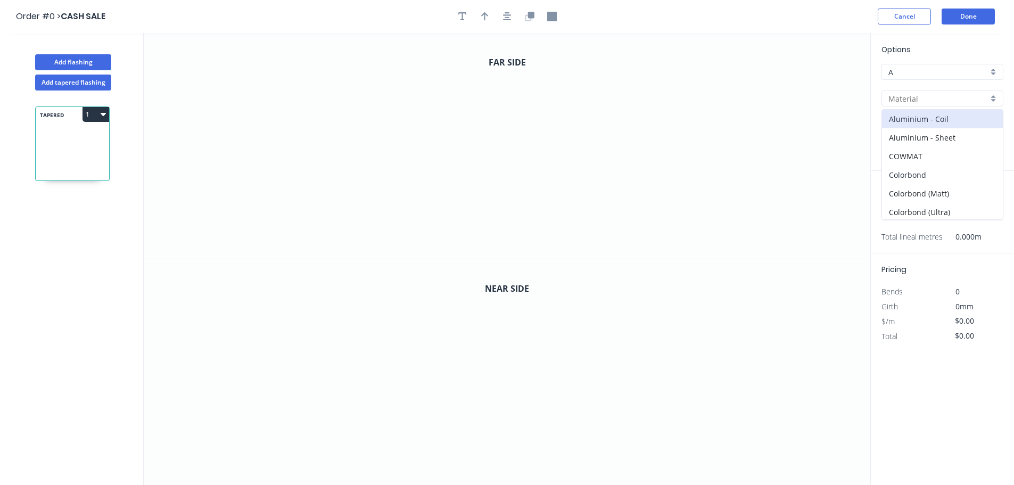
click at [909, 175] on div "Colorbond" at bounding box center [942, 175] width 121 height 19
type input "Colorbond"
type input "Basalt"
type input "0.55"
click at [909, 128] on input "Basalt" at bounding box center [939, 125] width 100 height 11
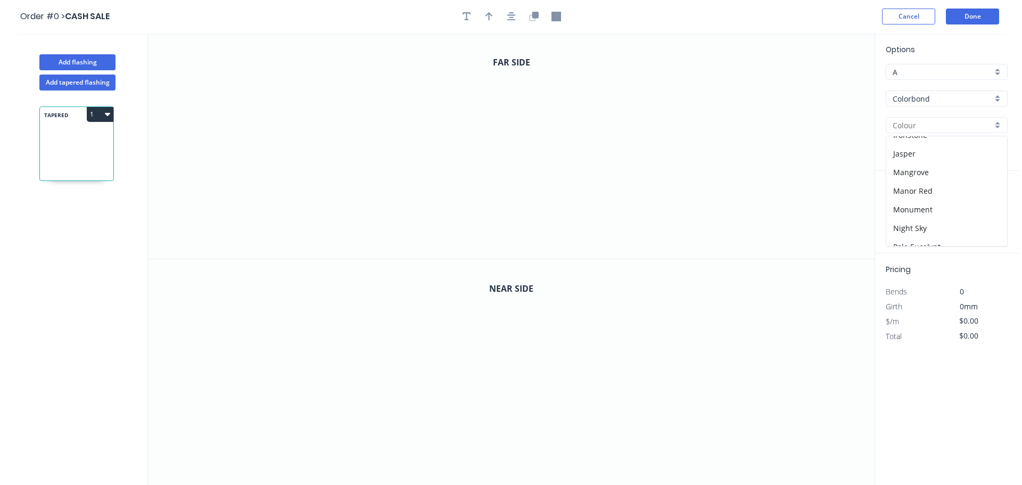
scroll to position [213, 0]
click at [917, 186] on div "Monument" at bounding box center [942, 193] width 121 height 19
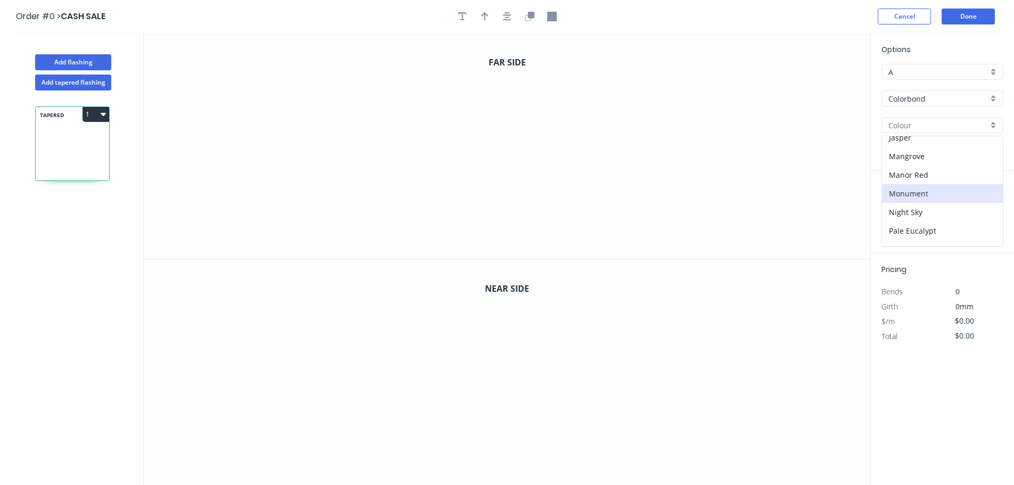
type input "Monument"
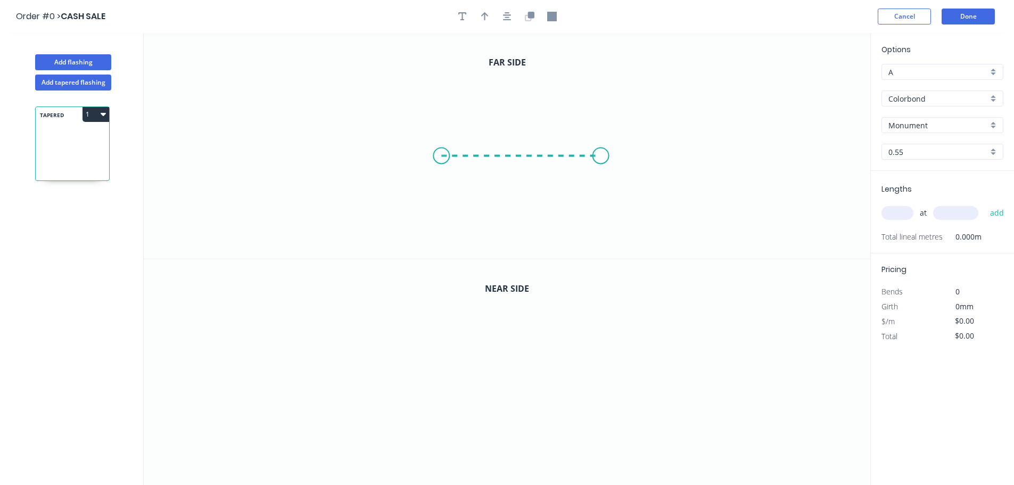
drag, startPoint x: 441, startPoint y: 156, endPoint x: 581, endPoint y: 139, distance: 141.1
click at [602, 160] on icon "0" at bounding box center [507, 146] width 727 height 226
click at [522, 162] on tspan "?" at bounding box center [521, 167] width 5 height 18
click at [606, 154] on circle at bounding box center [602, 155] width 16 height 16
click at [602, 201] on icon "0 775" at bounding box center [507, 146] width 727 height 226
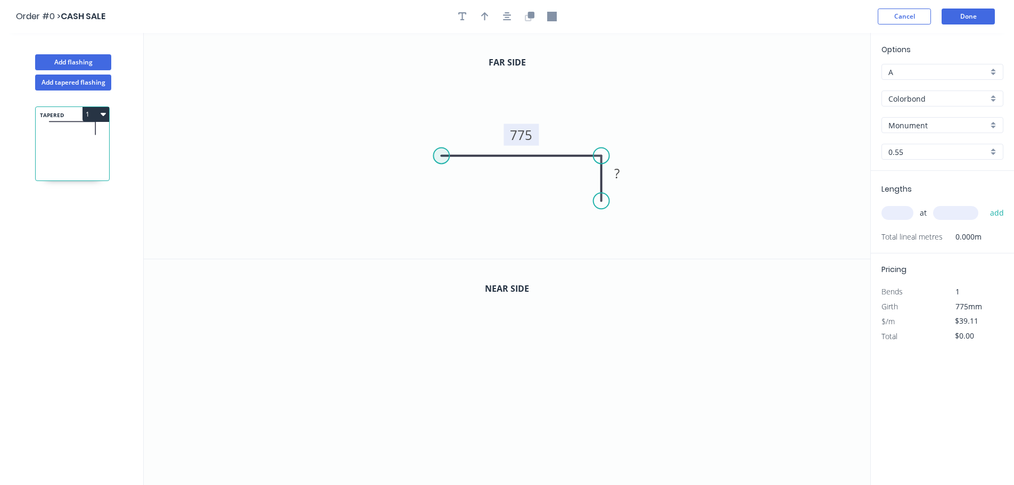
click at [440, 155] on circle at bounding box center [441, 155] width 16 height 16
click at [442, 203] on icon "0 775 ?" at bounding box center [507, 146] width 727 height 226
click at [423, 178] on tspan "?" at bounding box center [425, 174] width 5 height 18
click at [530, 14] on icon "button" at bounding box center [531, 15] width 6 height 6
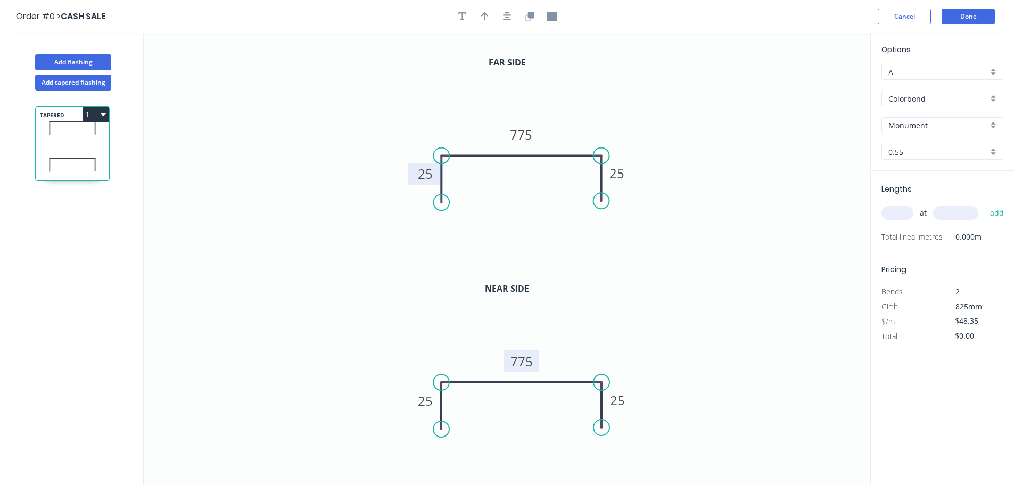
click at [527, 364] on tspan "775" at bounding box center [522, 362] width 22 height 18
click at [888, 218] on input "text" at bounding box center [898, 213] width 32 height 14
type input "$53.11"
type input "1"
type input "1815"
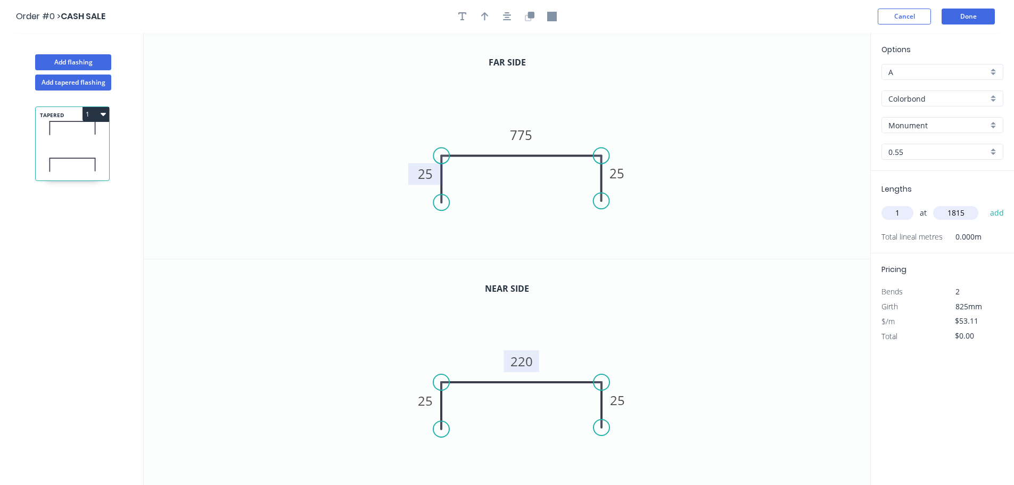
click at [985, 204] on button "add" at bounding box center [997, 213] width 25 height 18
type input "$96.39"
click at [914, 22] on button "Cancel" at bounding box center [904, 17] width 53 height 16
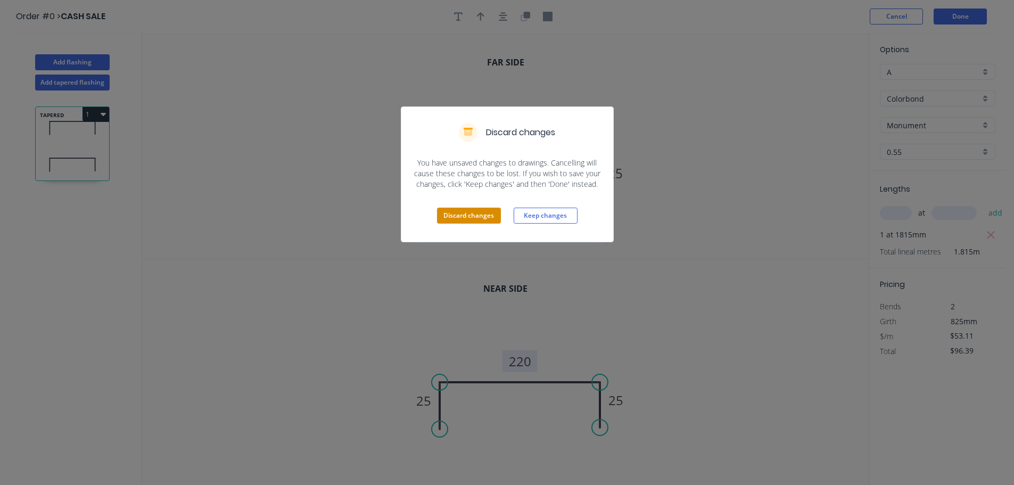
click at [456, 220] on button "Discard changes" at bounding box center [469, 216] width 64 height 16
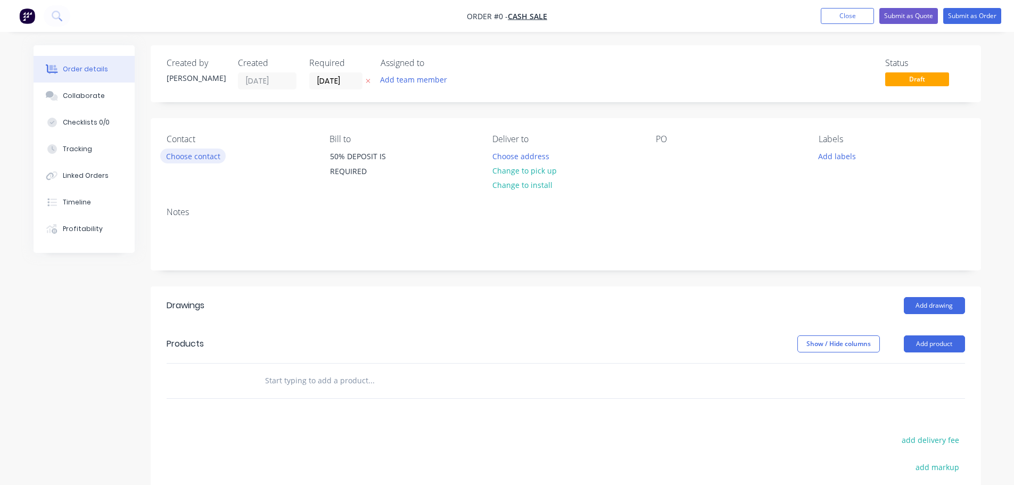
click at [176, 157] on button "Choose contact" at bounding box center [192, 156] width 65 height 14
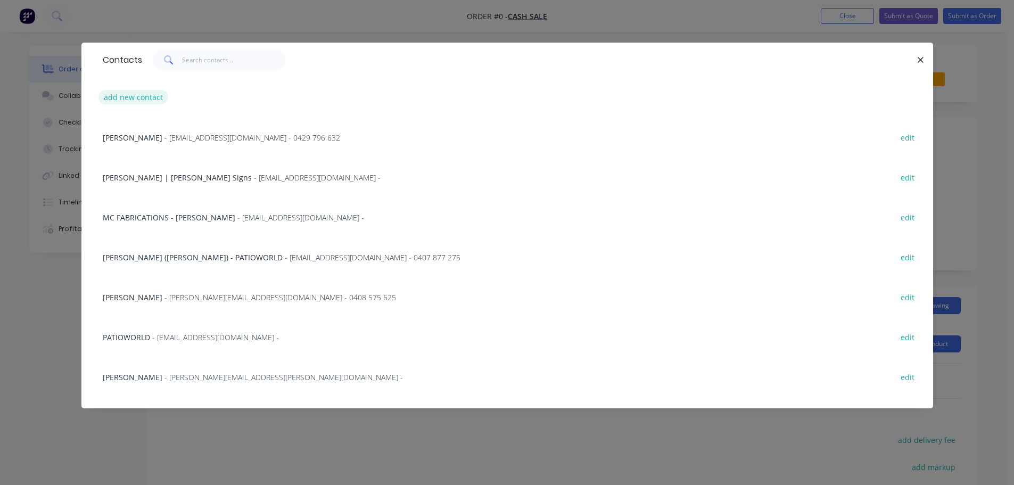
click at [131, 100] on button "add new contact" at bounding box center [134, 97] width 70 height 14
select select "AU"
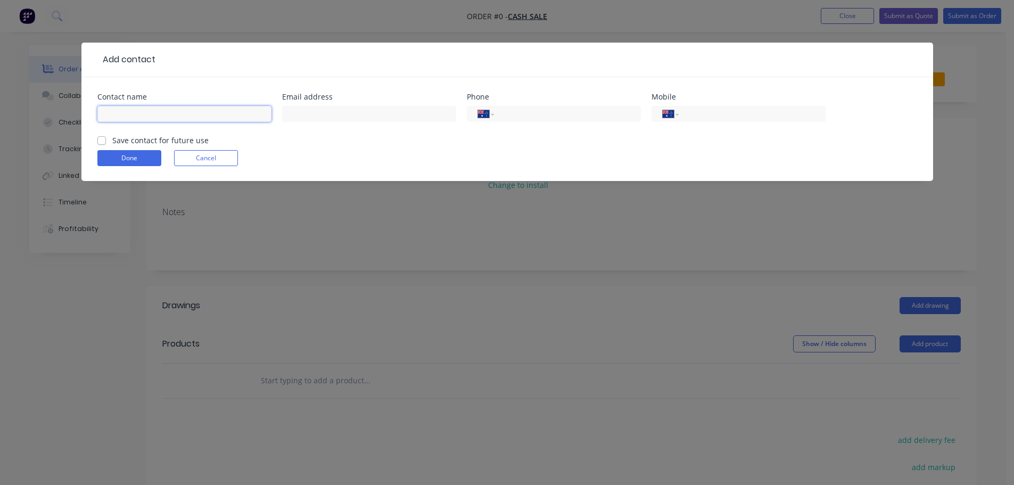
click at [124, 112] on input "text" at bounding box center [184, 114] width 174 height 16
type input "C"
type input "[PERSON_NAME]"
click at [714, 119] on input "tel" at bounding box center [750, 114] width 128 height 12
type input "0418 611 533"
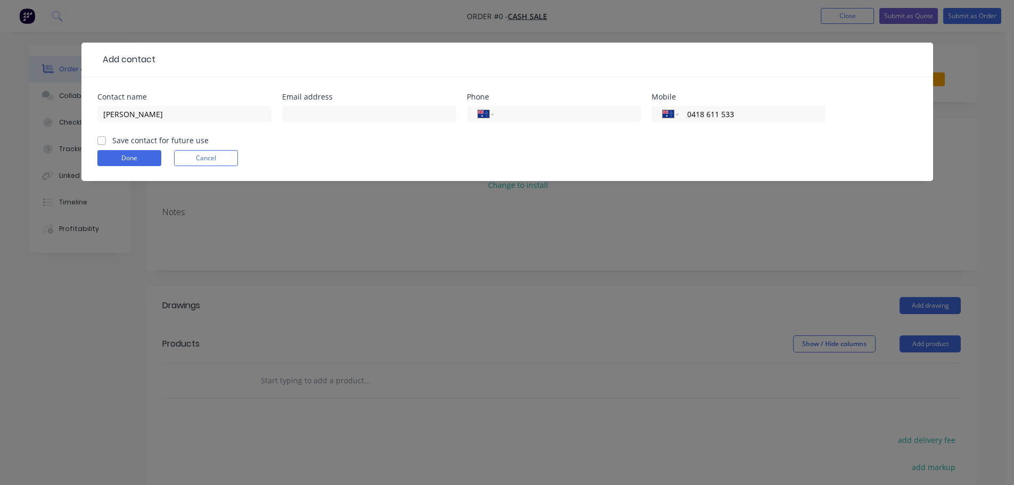
click at [112, 140] on label "Save contact for future use" at bounding box center [160, 140] width 96 height 11
click at [101, 140] on input "Save contact for future use" at bounding box center [101, 140] width 9 height 10
checkbox input "true"
click at [118, 157] on button "Done" at bounding box center [129, 158] width 64 height 16
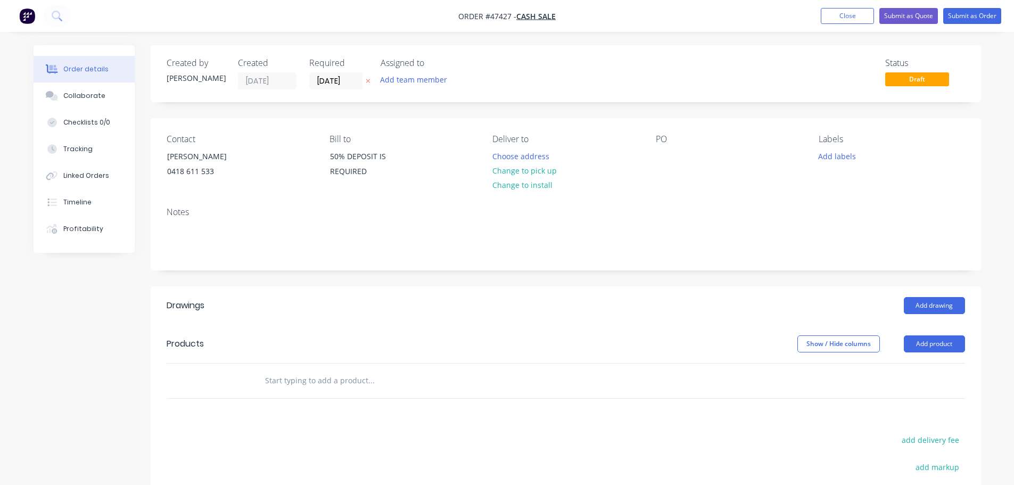
drag, startPoint x: 531, startPoint y: 174, endPoint x: 568, endPoint y: 155, distance: 41.2
click at [531, 173] on button "Change to pick up" at bounding box center [525, 170] width 76 height 14
click at [658, 152] on div at bounding box center [664, 156] width 17 height 15
click at [917, 348] on button "Add product" at bounding box center [934, 343] width 61 height 17
click at [909, 372] on div "Product catalogue" at bounding box center [915, 370] width 82 height 15
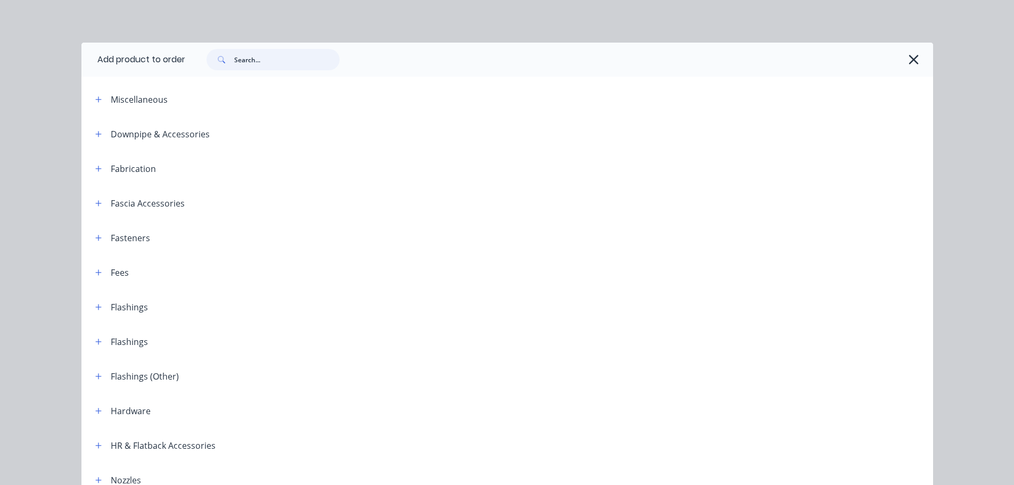
click at [241, 59] on input "text" at bounding box center [286, 59] width 105 height 21
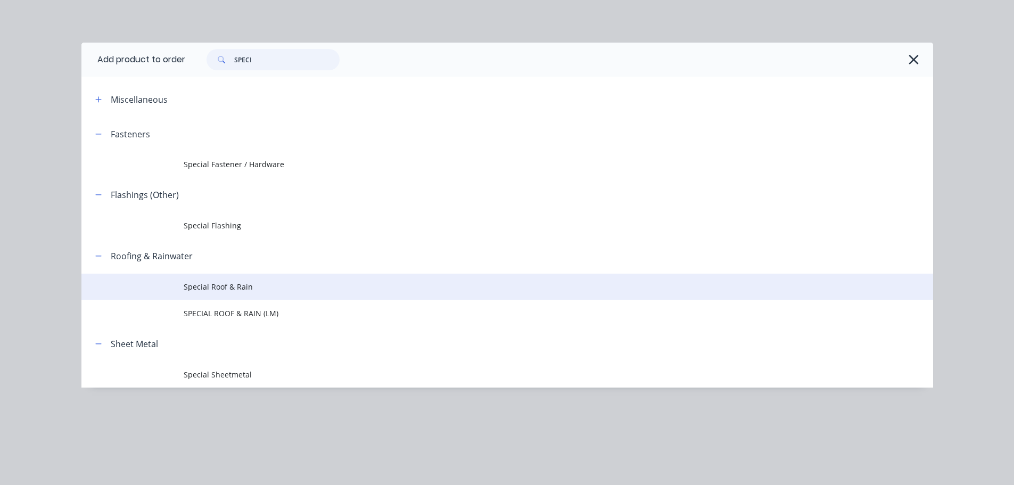
type input "SPECI"
click at [201, 287] on span "Special Roof & Rain" at bounding box center [484, 286] width 600 height 11
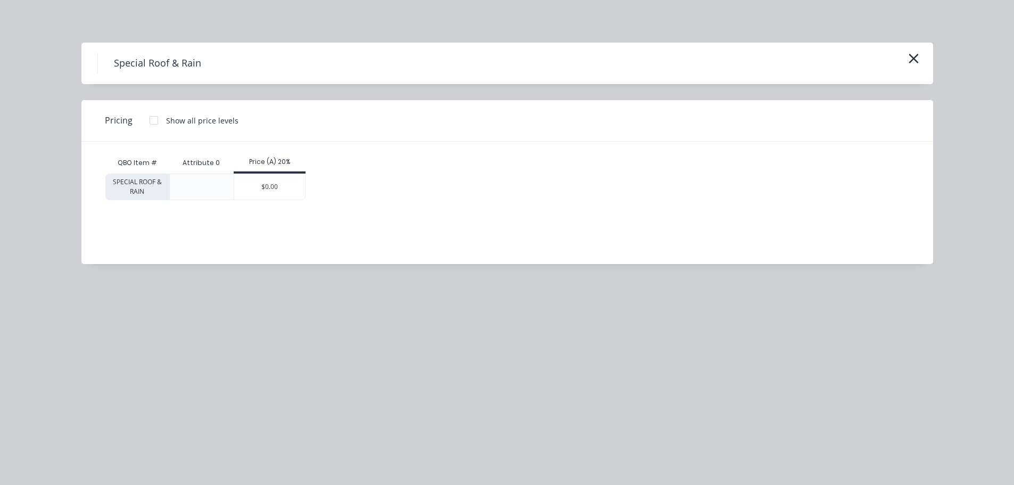
click at [273, 175] on div "$0.00" at bounding box center [269, 187] width 71 height 26
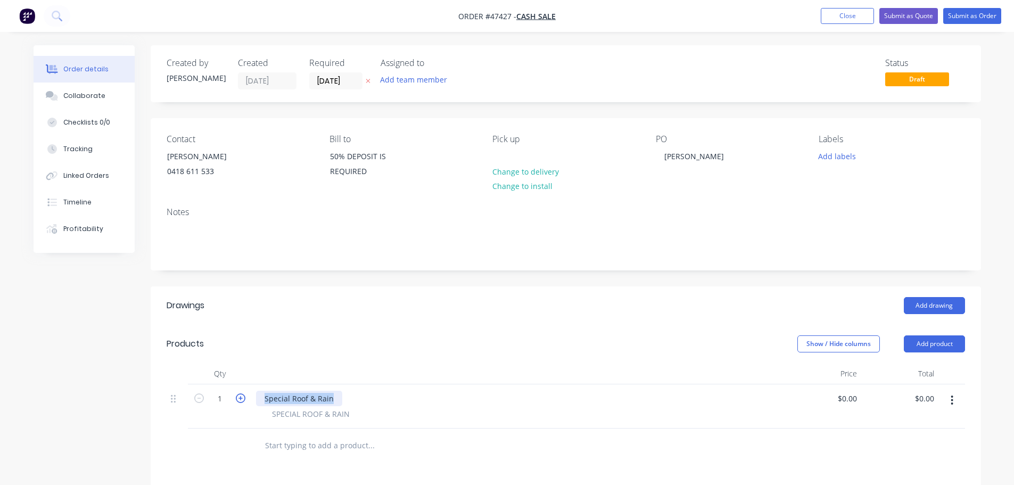
drag, startPoint x: 335, startPoint y: 401, endPoint x: 242, endPoint y: 397, distance: 92.7
click at [242, 398] on div "1 Special Roof & Rain SPECIAL ROOF & RAIN $0.00 $0.00 $0.00 $0.00" at bounding box center [566, 406] width 799 height 44
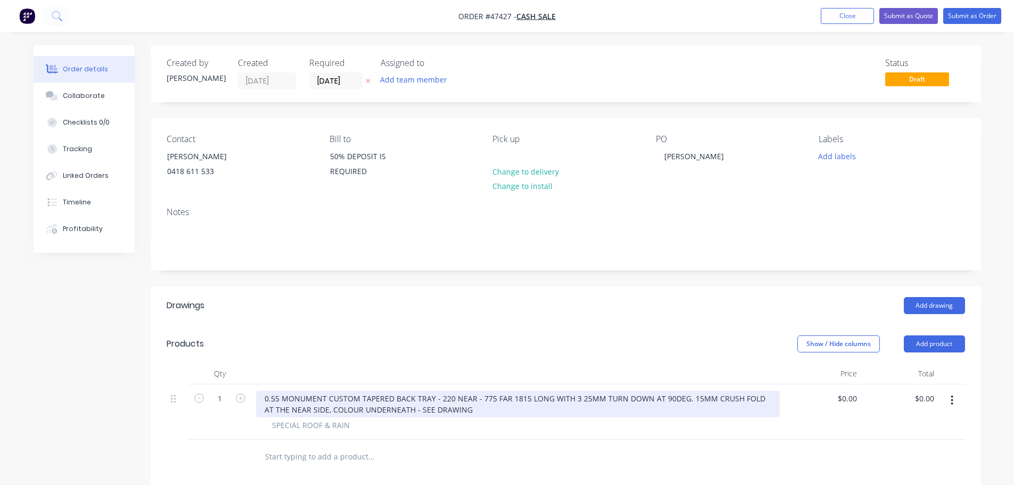
click at [572, 399] on div "0.55 MONUMENT CUSTOM TAPERED BACK TRAY - 220 NEAR - 775 FAR 1815 LONG WITH 3 25…" at bounding box center [518, 404] width 524 height 27
click at [318, 411] on div "0.55 MONUMENT CUSTOM TAPERED BACK TRAY - 220 NEAR - 775 FAR 1815 LONG WITH 3 X …" at bounding box center [518, 404] width 524 height 27
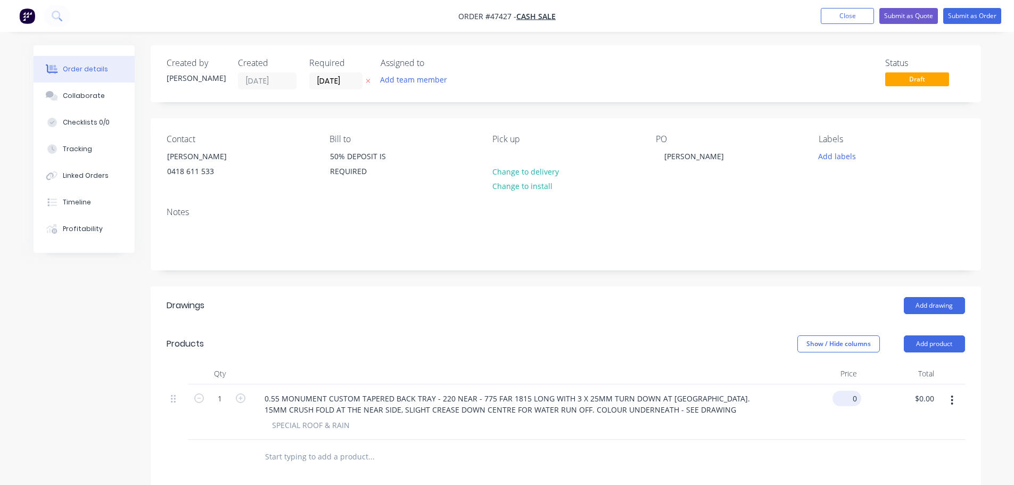
click at [857, 401] on input "0" at bounding box center [849, 398] width 24 height 15
type input "$185.00"
click at [833, 431] on div "$185.00 $185.00" at bounding box center [822, 411] width 77 height 55
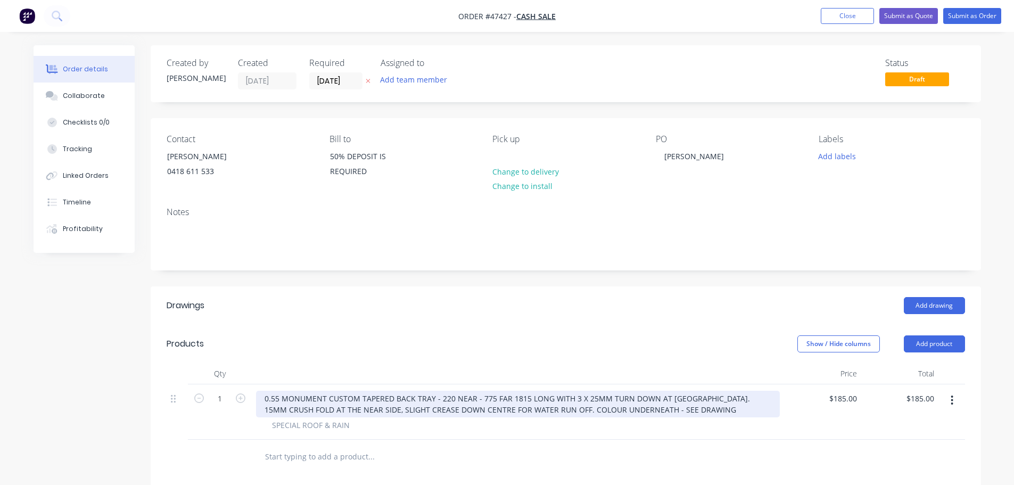
click at [449, 404] on div "0.55 MONUMENT CUSTOM TAPERED BACK TRAY - 220 NEAR - 775 FAR 1815 LONG WITH 3 X …" at bounding box center [518, 404] width 524 height 27
click at [449, 400] on div "0.55 MONUMENT CUSTOM TAPERED BACK TRAY - 220 NEAR - 775 FAR 1815 LONG WITH 3 X …" at bounding box center [518, 404] width 524 height 27
click at [500, 398] on div "0.55 MONUMENT CUSTOM TAPERED BACK TRAY - 220MM NEAR - 775 FAR 1815 LONG WITH 3 …" at bounding box center [518, 404] width 524 height 27
click at [503, 398] on div "0.55 MONUMENT CUSTOM TAPERED BACK TRAY - 220MM NEAR - 775 FAR 1815 LONG WITH 3 …" at bounding box center [518, 404] width 524 height 27
click at [530, 397] on div "0.55 MONUMENT CUSTOM TAPERED BACK TRAY - 220MM NEAR - 775MM FAR 1815 LONG WITH …" at bounding box center [518, 404] width 524 height 27
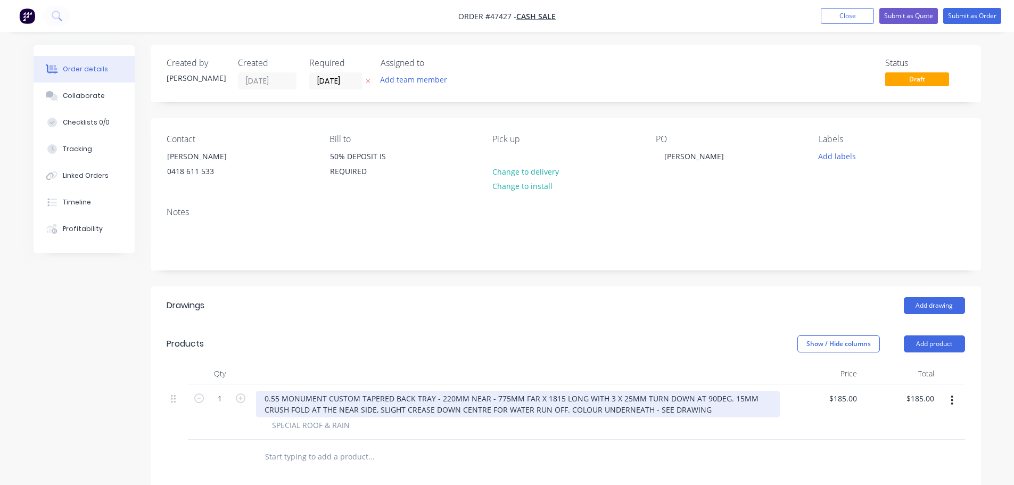
click at [576, 400] on div "0.55 MONUMENT CUSTOM TAPERED BACK TRAY - 220MM NEAR - 775MM FAR X 1815 LONG WIT…" at bounding box center [518, 404] width 524 height 27
click at [646, 413] on div "0.55 MONUMENT CUSTOM TAPERED BACK TRAY - 220MM NEAR - 775MM FAR X 1815 LONG WIT…" at bounding box center [518, 404] width 524 height 27
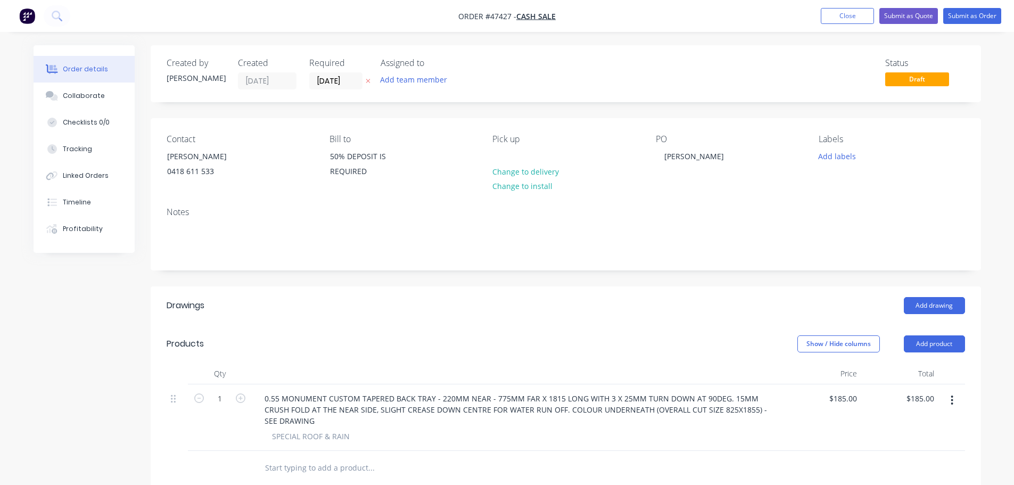
click at [802, 417] on div "$185.00 $185.00" at bounding box center [822, 417] width 77 height 67
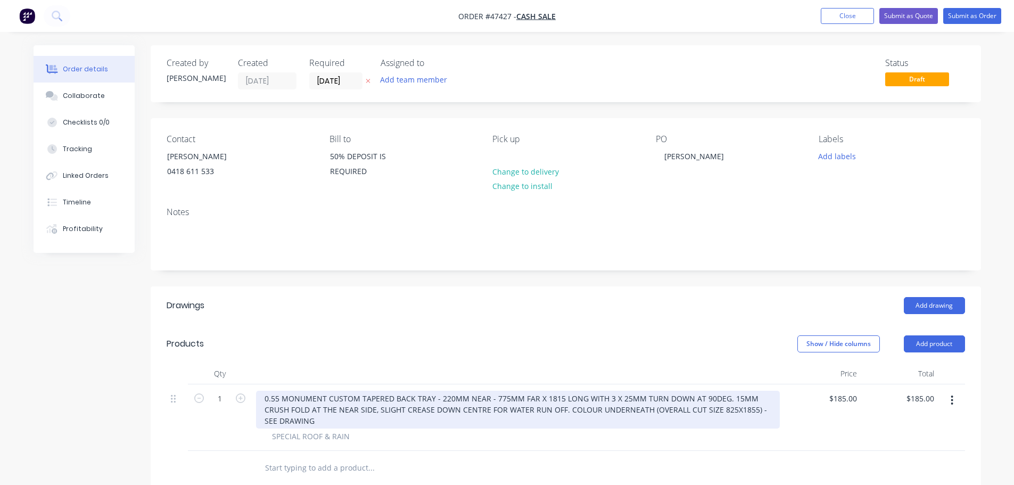
click at [319, 408] on div "0.55 MONUMENT CUSTOM TAPERED BACK TRAY - 220MM NEAR - 775MM FAR X 1815 LONG WIT…" at bounding box center [518, 410] width 524 height 38
click at [389, 407] on div "0.55 MONUMENT CUSTOM TAPERED BACK TRAY - 220MM NEAR - 775MM FAR X 1815 LONG WIT…" at bounding box center [518, 410] width 524 height 38
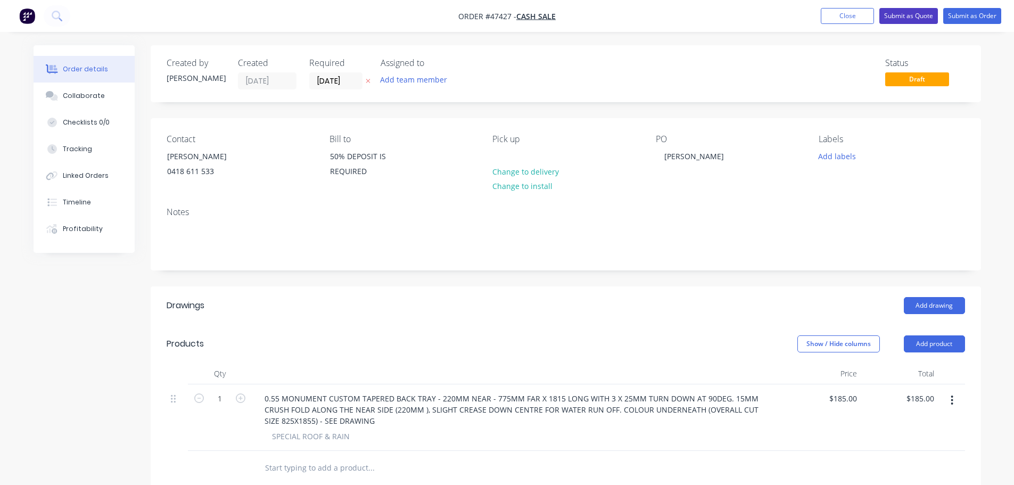
click at [907, 18] on button "Submit as Quote" at bounding box center [909, 16] width 59 height 16
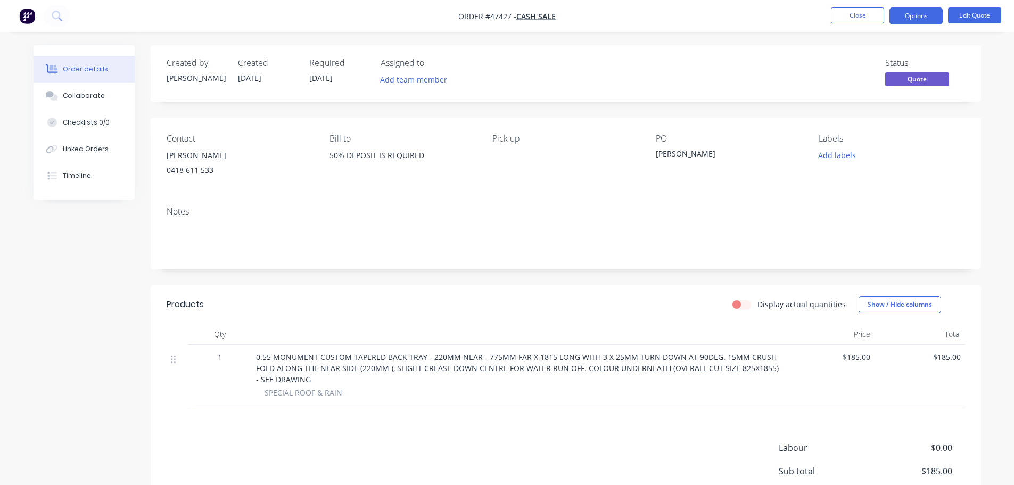
click at [255, 379] on div "0.55 MONUMENT CUSTOM TAPERED BACK TRAY - 220MM NEAR - 775MM FAR X 1815 LONG WIT…" at bounding box center [518, 376] width 532 height 62
click at [257, 379] on span "0.55 MONUMENT CUSTOM TAPERED BACK TRAY - 220MM NEAR - 775MM FAR X 1815 LONG WIT…" at bounding box center [518, 368] width 525 height 32
click at [257, 378] on span "0.55 MONUMENT CUSTOM TAPERED BACK TRAY - 220MM NEAR - 775MM FAR X 1815 LONG WIT…" at bounding box center [518, 368] width 525 height 32
click at [921, 14] on button "Options" at bounding box center [916, 15] width 53 height 17
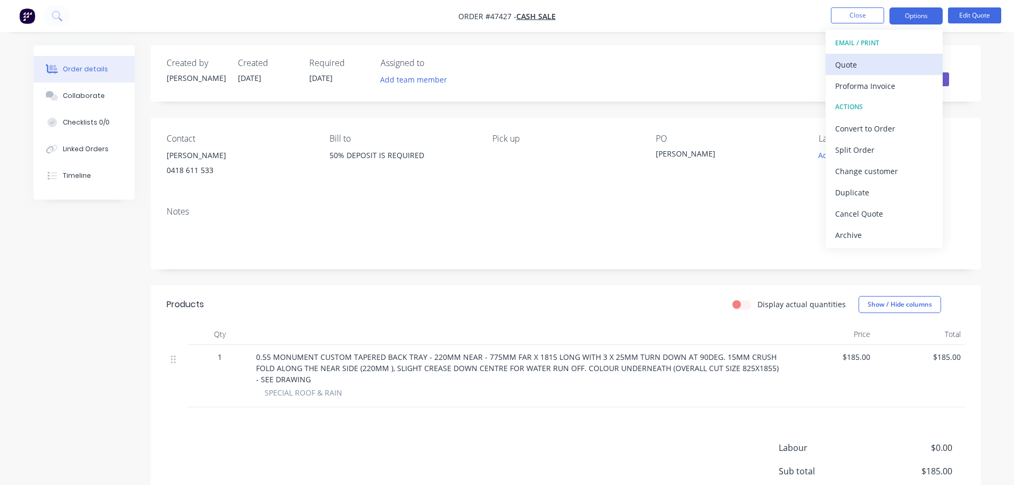
click at [888, 62] on div "Quote" at bounding box center [884, 64] width 98 height 15
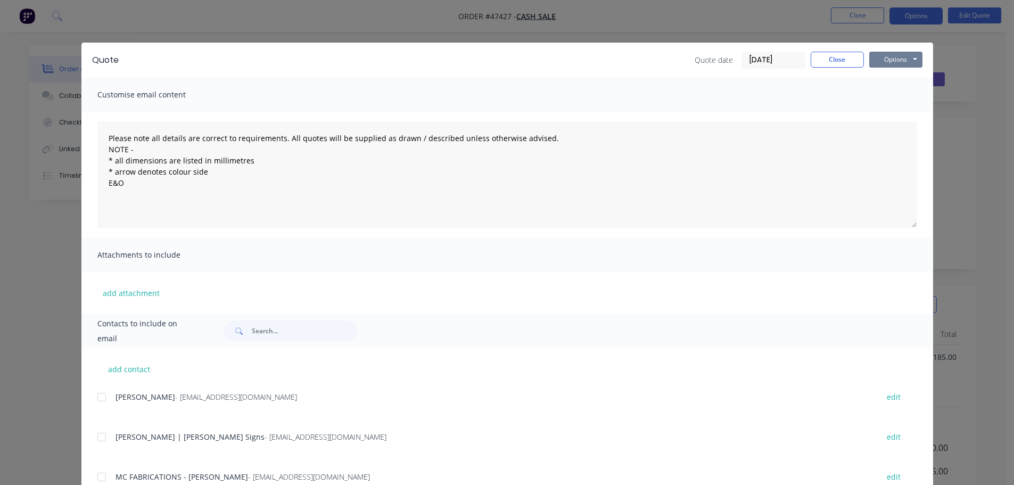
click at [887, 62] on button "Options" at bounding box center [896, 60] width 53 height 16
click at [887, 83] on button "Preview" at bounding box center [904, 79] width 68 height 18
click at [835, 50] on div "Quote Quote date [DATE] Close Options Preview Print Email" at bounding box center [507, 60] width 852 height 35
click at [837, 55] on button "Close" at bounding box center [837, 60] width 53 height 16
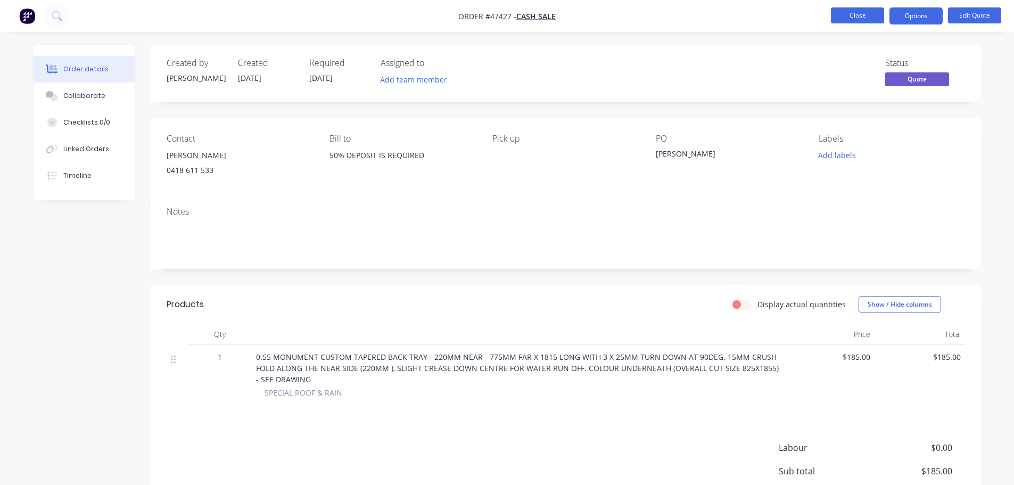
click at [866, 12] on button "Close" at bounding box center [857, 15] width 53 height 16
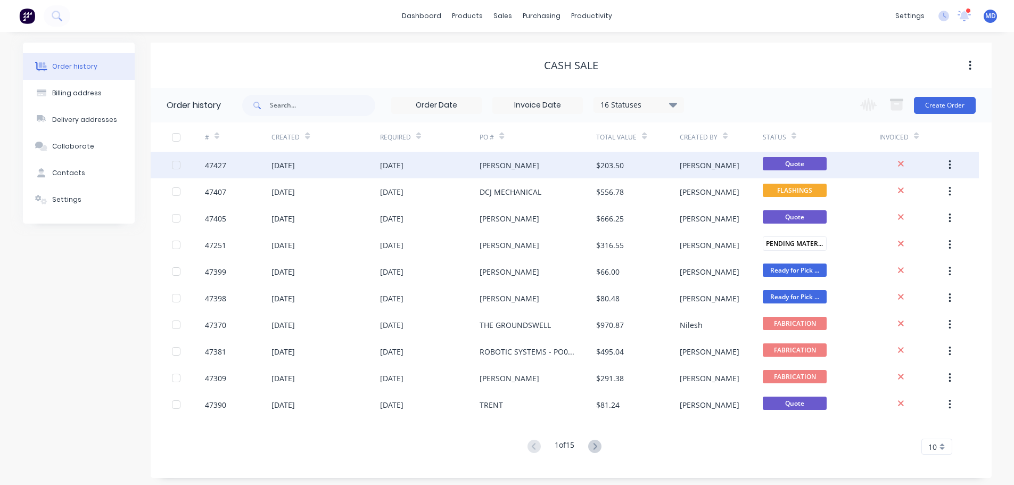
click at [225, 169] on div "47427" at bounding box center [215, 165] width 21 height 11
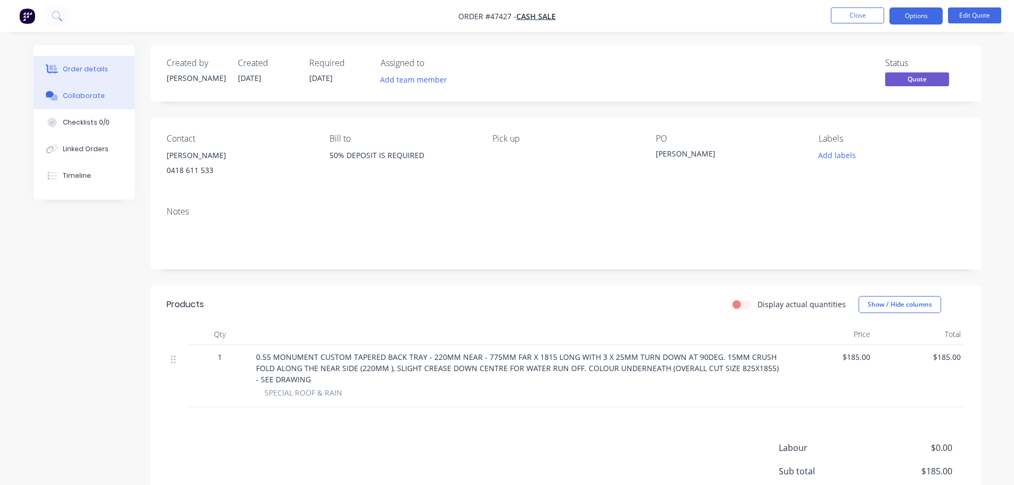
click at [86, 95] on div "Collaborate" at bounding box center [84, 96] width 42 height 10
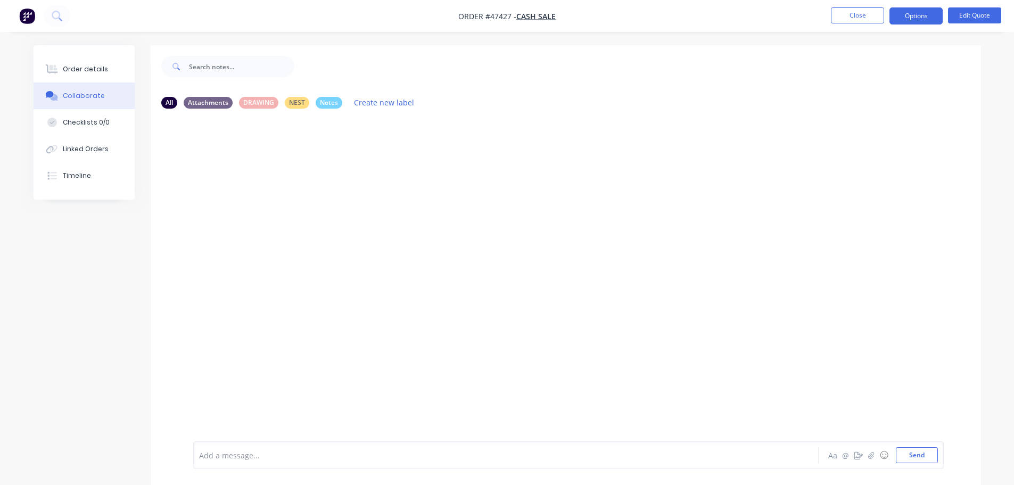
click at [222, 453] on div at bounding box center [477, 455] width 554 height 11
click at [907, 454] on button "Send" at bounding box center [917, 455] width 42 height 16
click at [925, 455] on button "Send" at bounding box center [917, 455] width 42 height 16
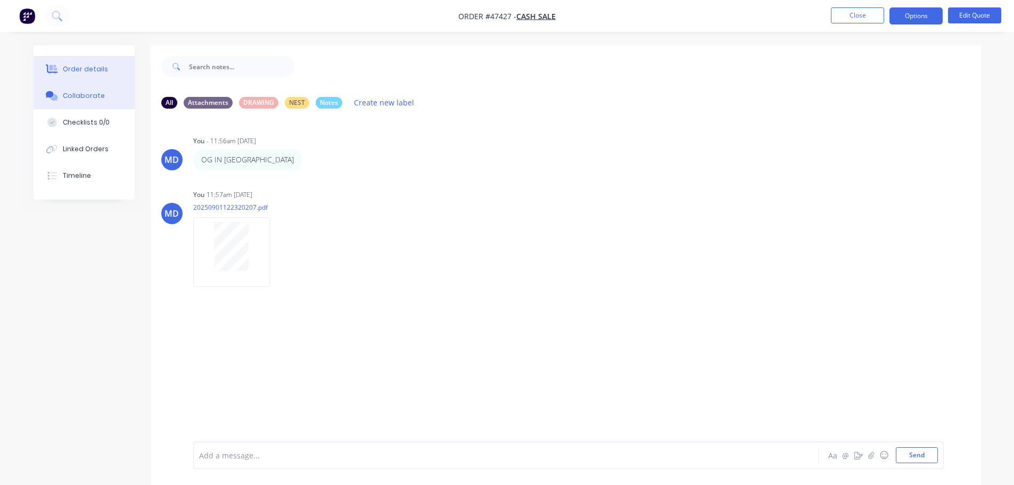
click at [85, 70] on div "Order details" at bounding box center [85, 69] width 45 height 10
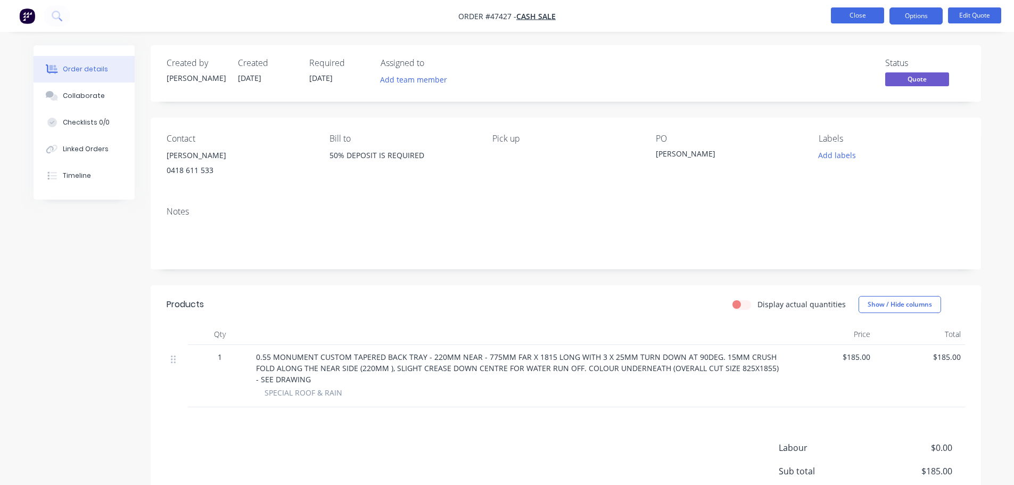
click at [846, 10] on button "Close" at bounding box center [857, 15] width 53 height 16
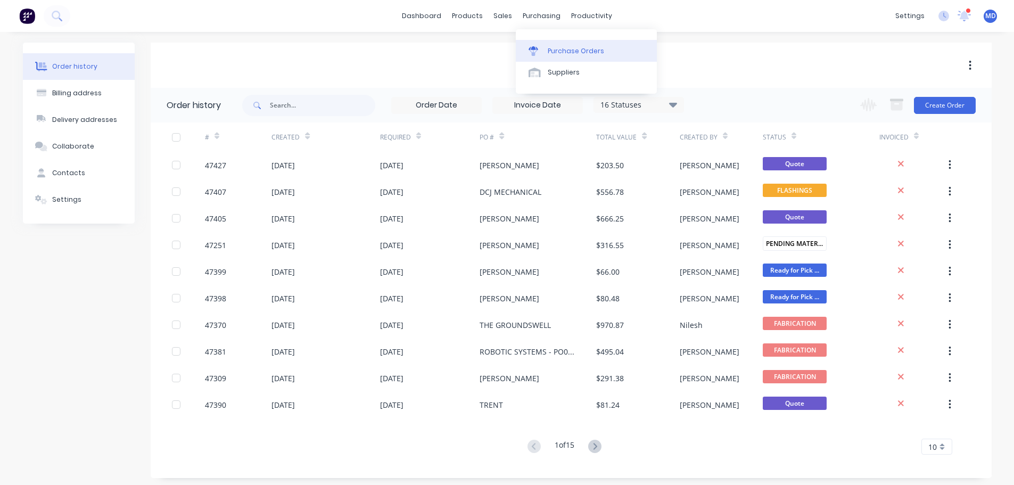
click at [552, 46] on div "Purchase Orders" at bounding box center [576, 51] width 56 height 10
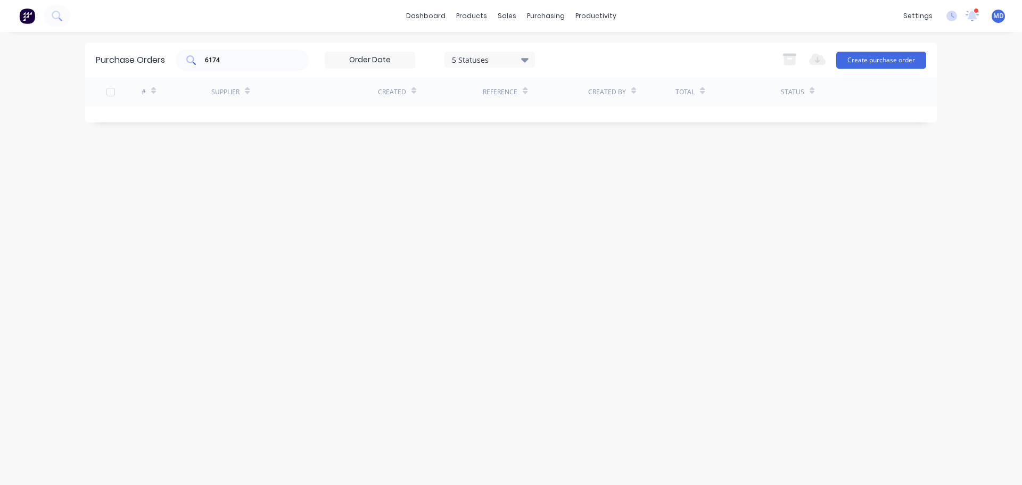
click at [257, 65] on input "6174" at bounding box center [248, 60] width 88 height 11
type input "6"
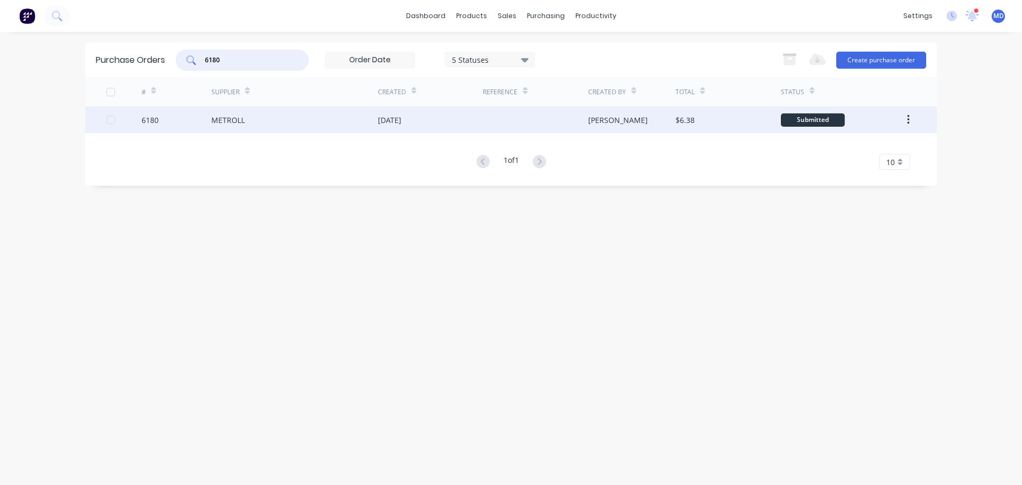
type input "6180"
click at [142, 121] on div "6180" at bounding box center [150, 119] width 17 height 11
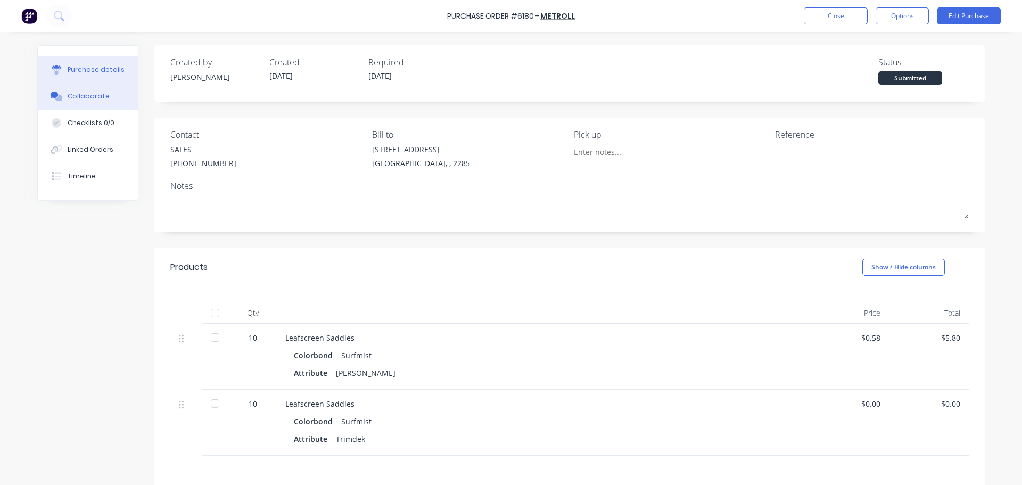
click at [93, 101] on div "Collaborate" at bounding box center [89, 97] width 42 height 10
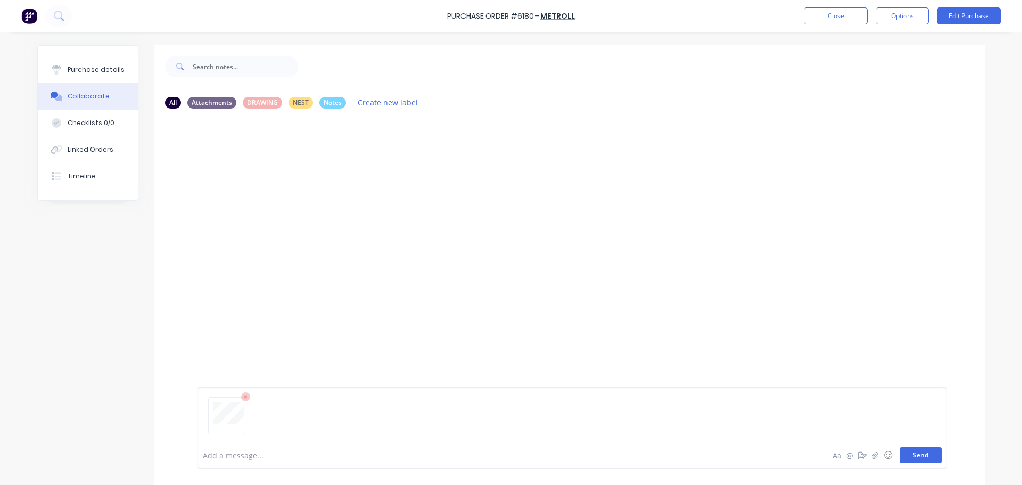
click at [923, 461] on button "Send" at bounding box center [921, 455] width 42 height 16
click at [94, 69] on div "Purchase details" at bounding box center [96, 70] width 57 height 10
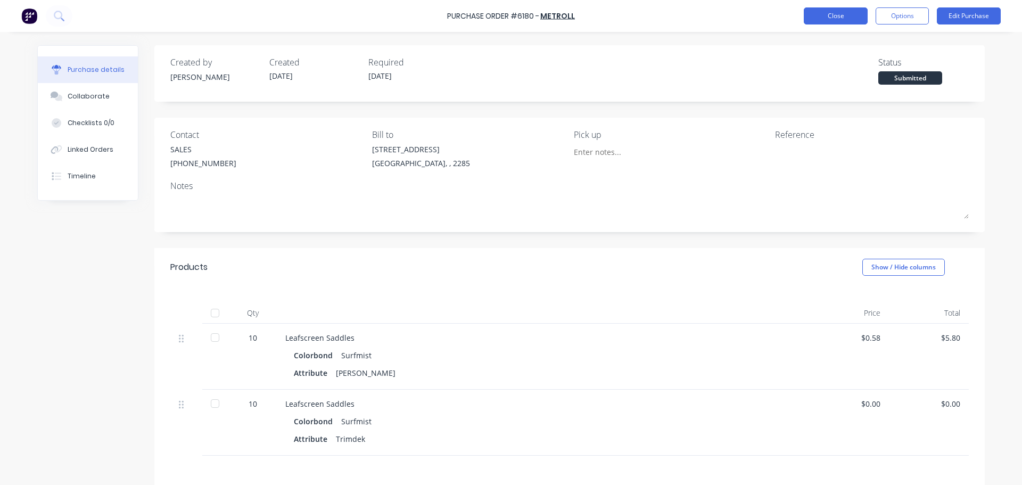
click at [823, 17] on button "Close" at bounding box center [836, 15] width 64 height 17
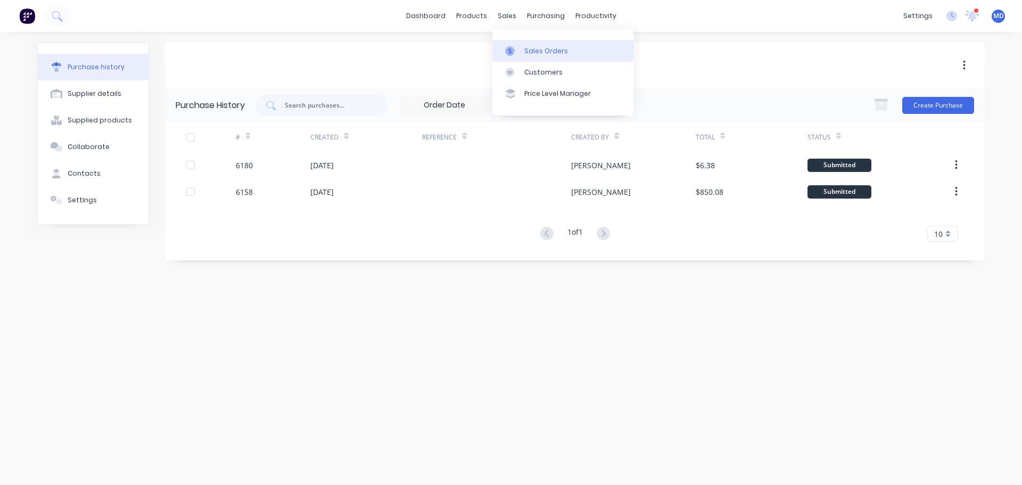
click at [527, 50] on div "Sales Orders" at bounding box center [546, 51] width 44 height 10
